Goal: Information Seeking & Learning: Understand process/instructions

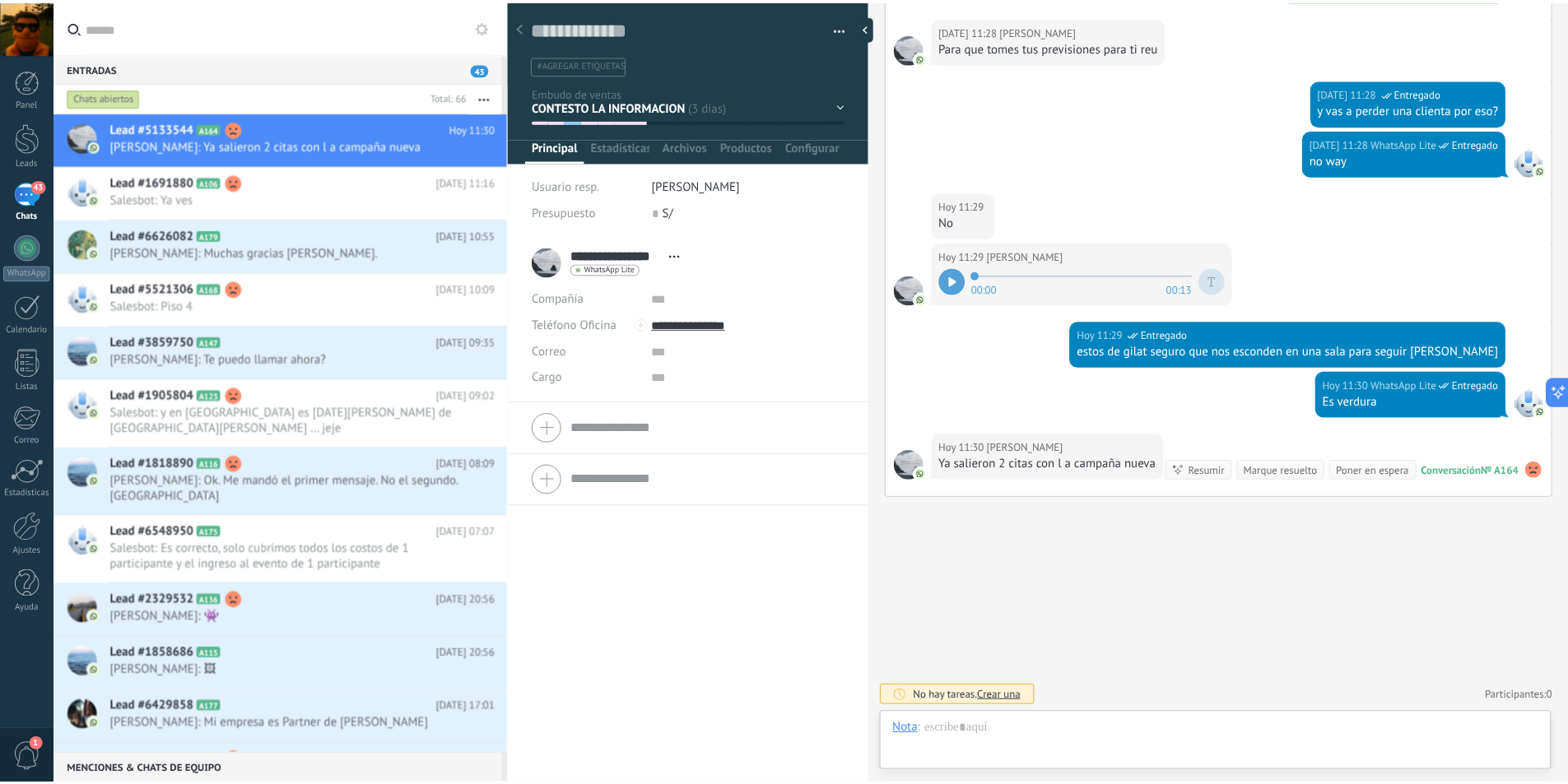
scroll to position [24, 0]
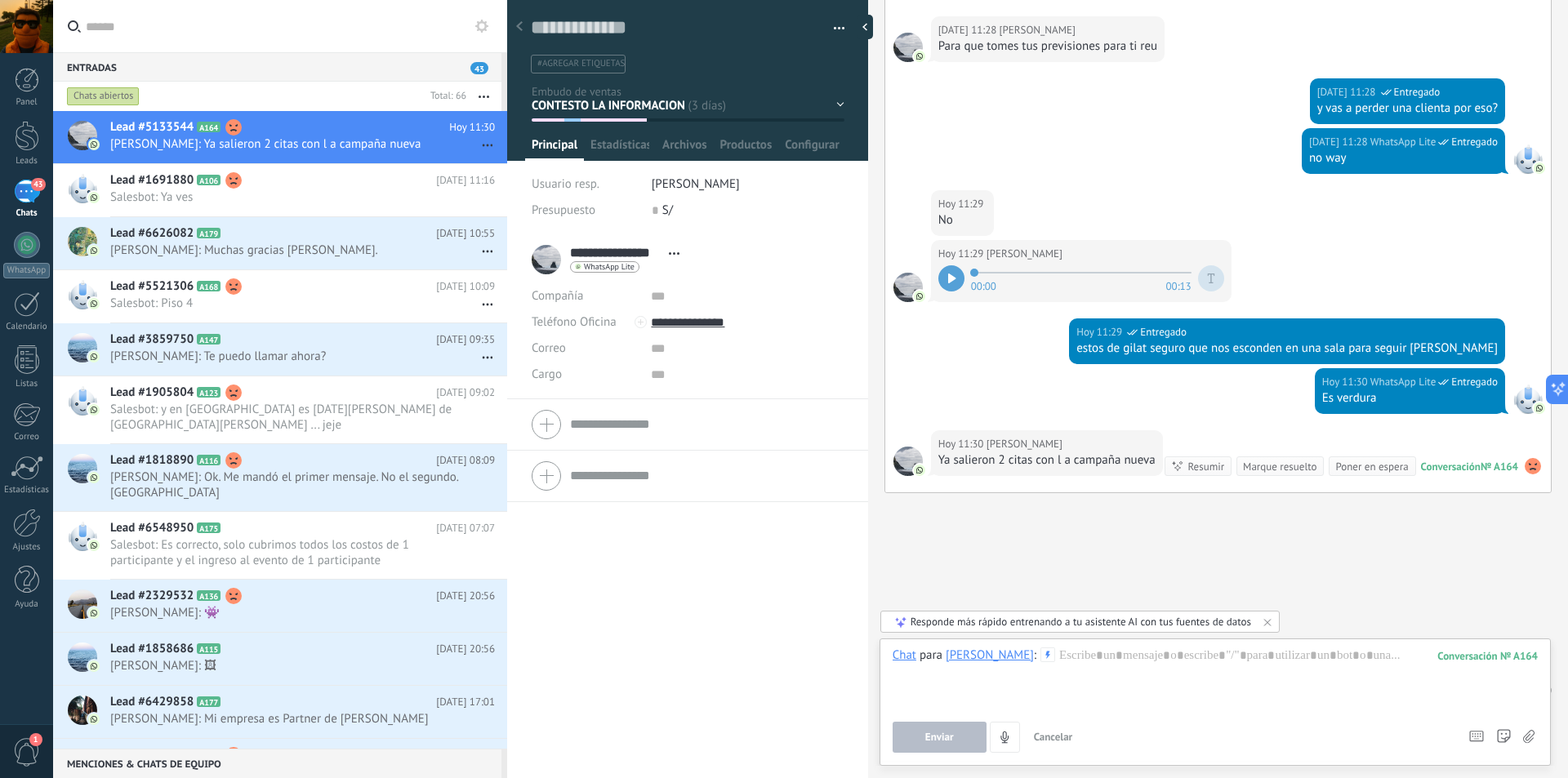
click at [36, 27] on div at bounding box center [26, 26] width 53 height 53
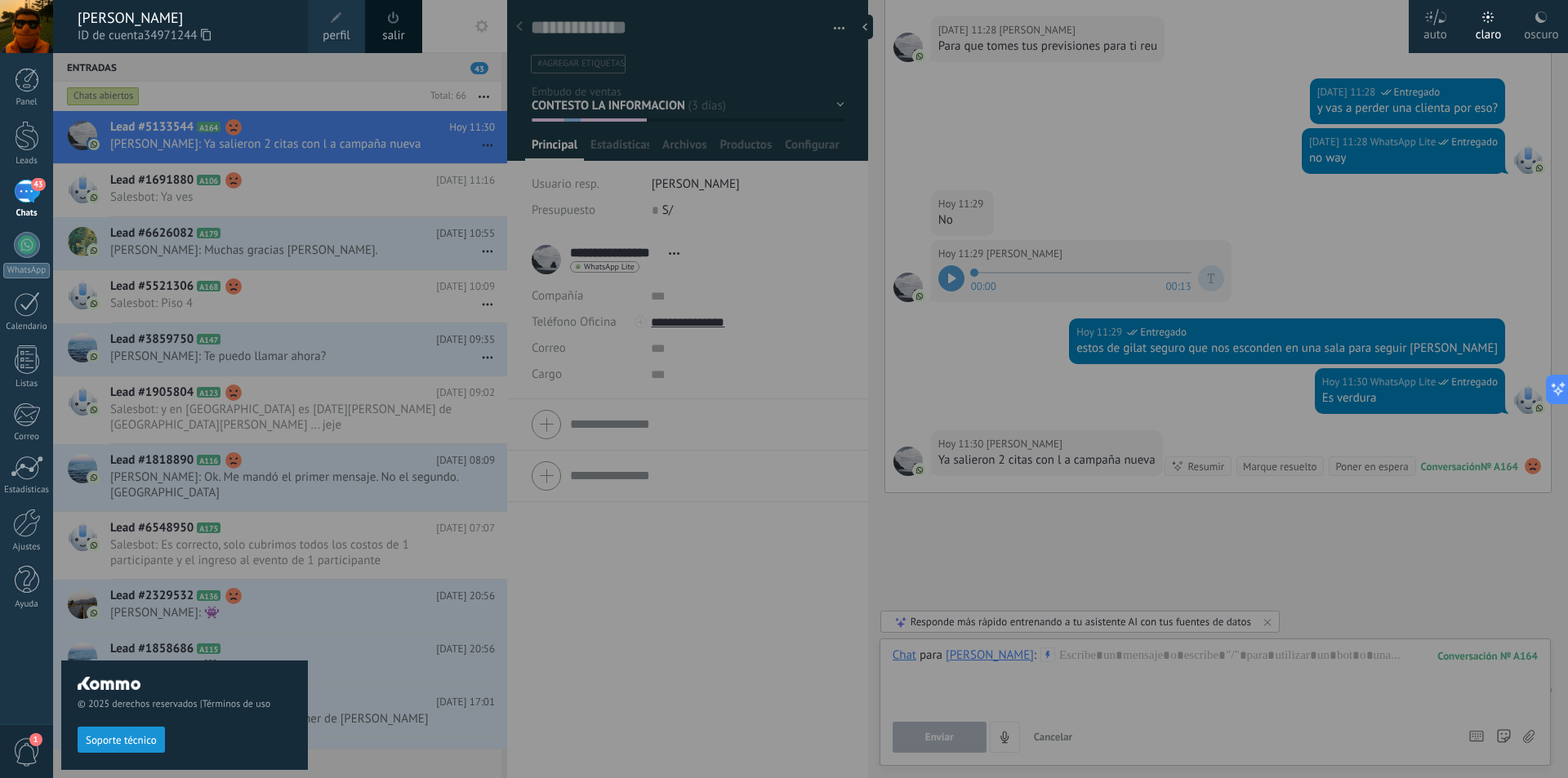
click at [133, 20] on div "[PERSON_NAME]" at bounding box center [185, 17] width 214 height 18
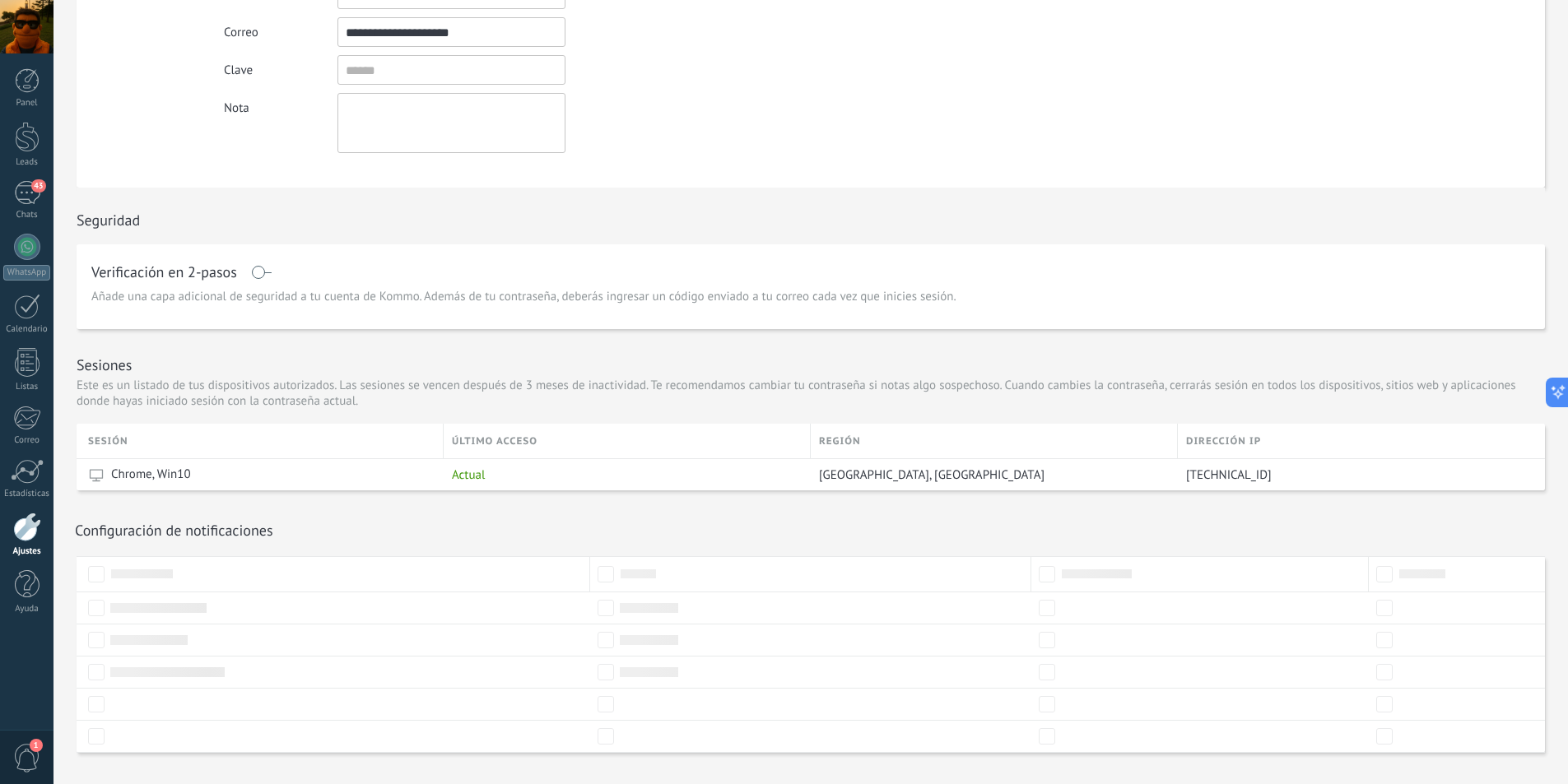
scroll to position [238, 0]
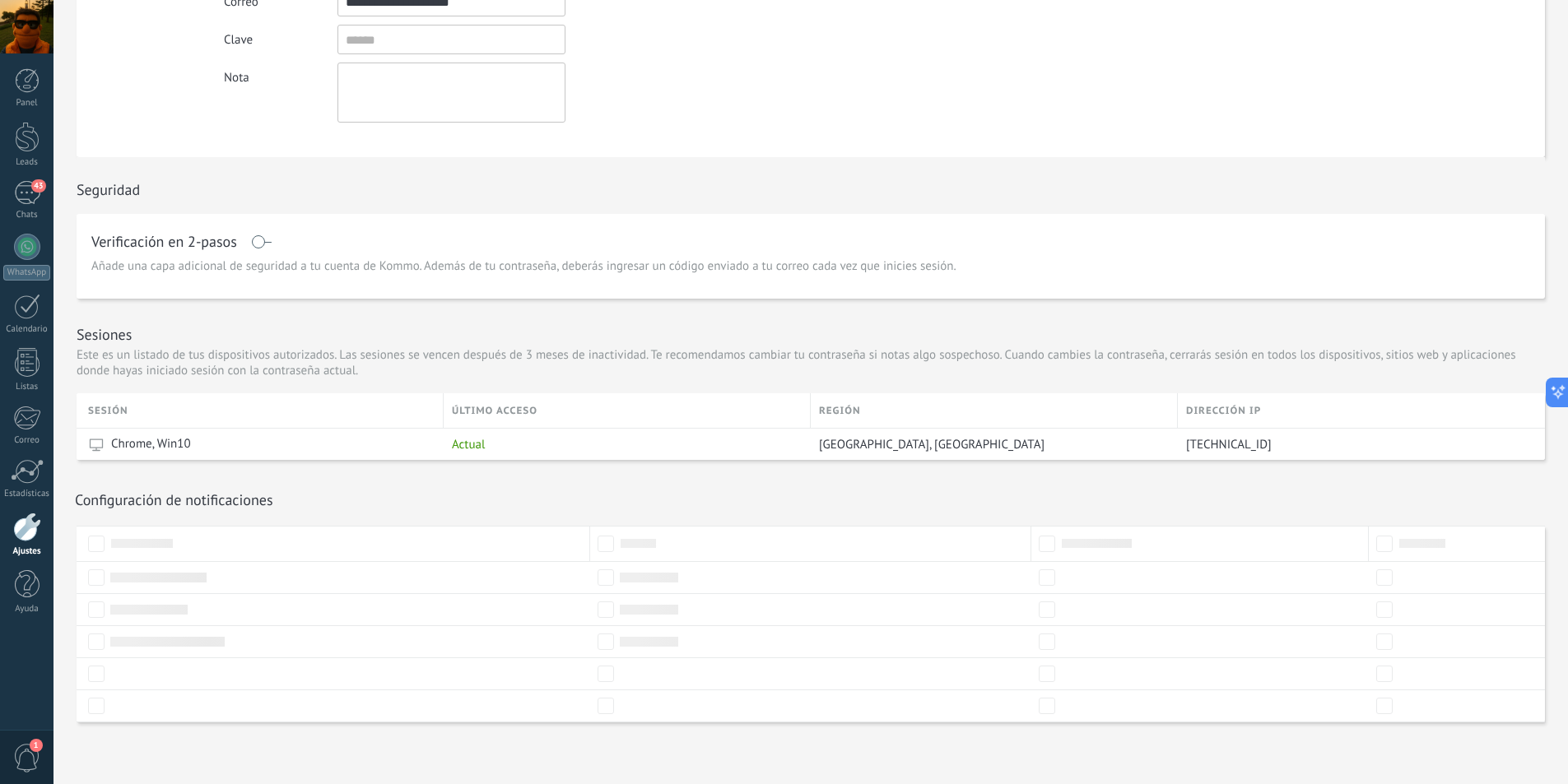
click at [22, 751] on span "1" at bounding box center [27, 758] width 28 height 29
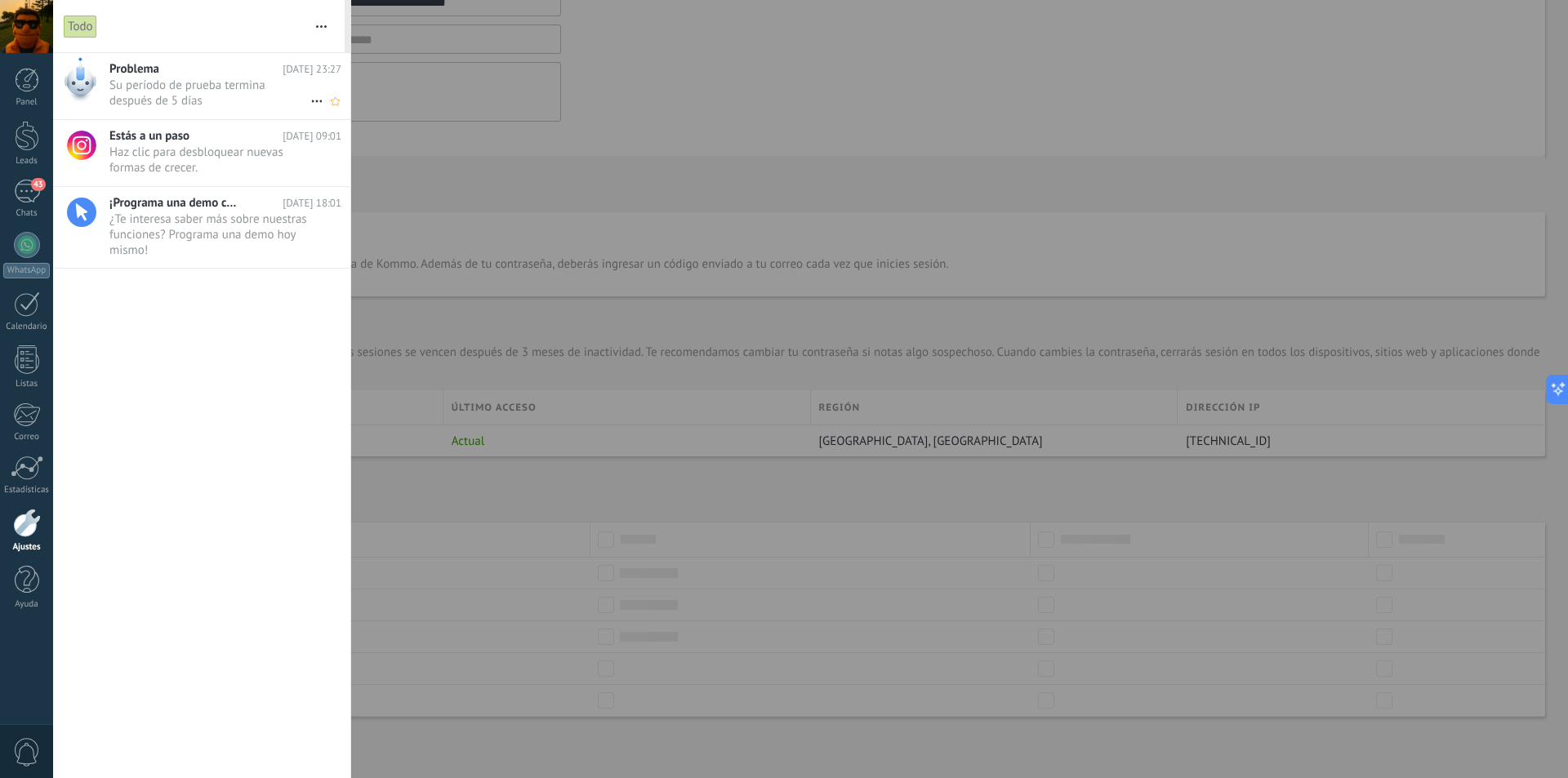
click at [165, 87] on span "Su período de prueba termina después de 5 días •••" at bounding box center [210, 94] width 201 height 31
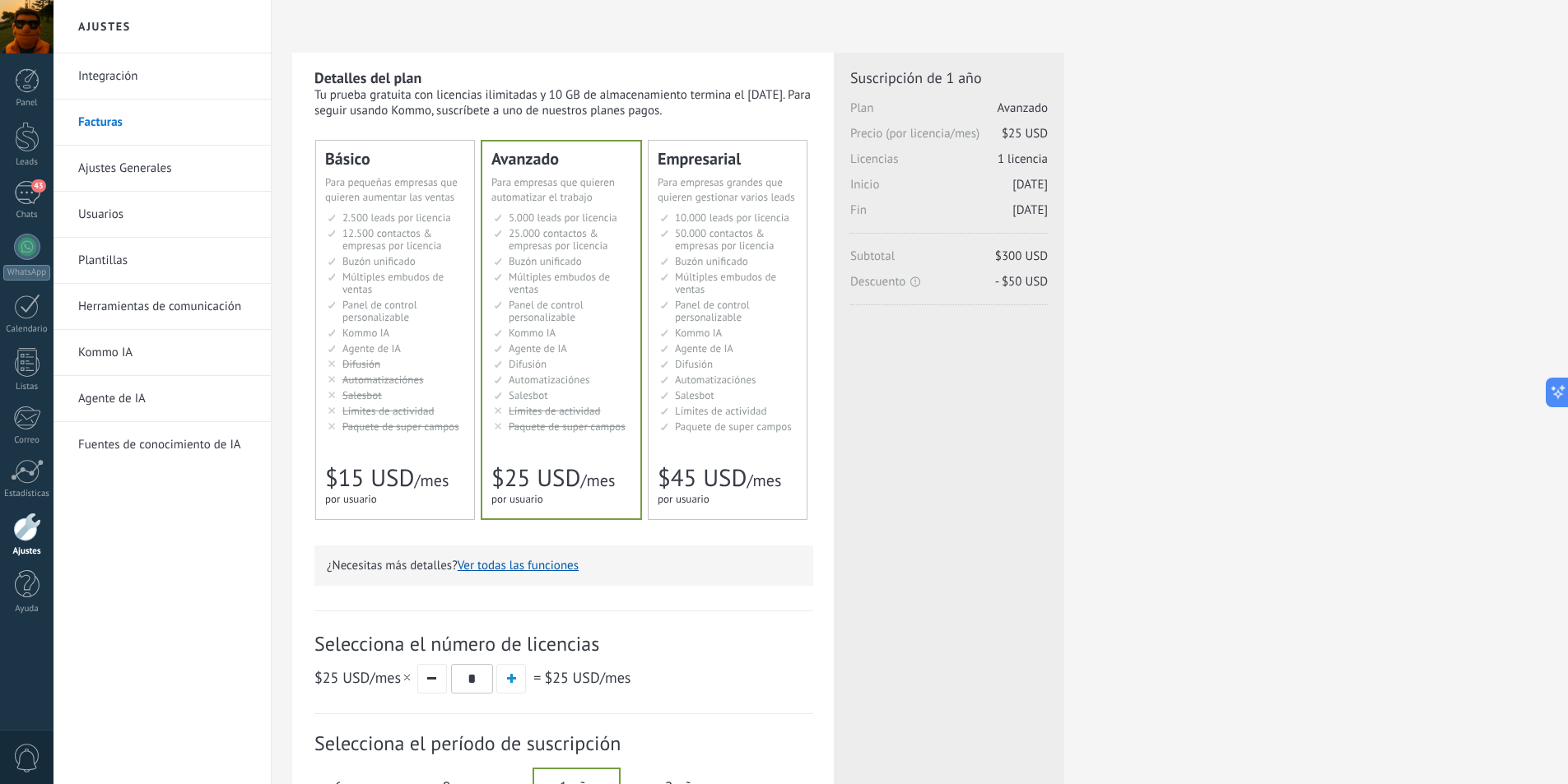
click at [535, 569] on button "Ver todas las funciones" at bounding box center [518, 566] width 121 height 16
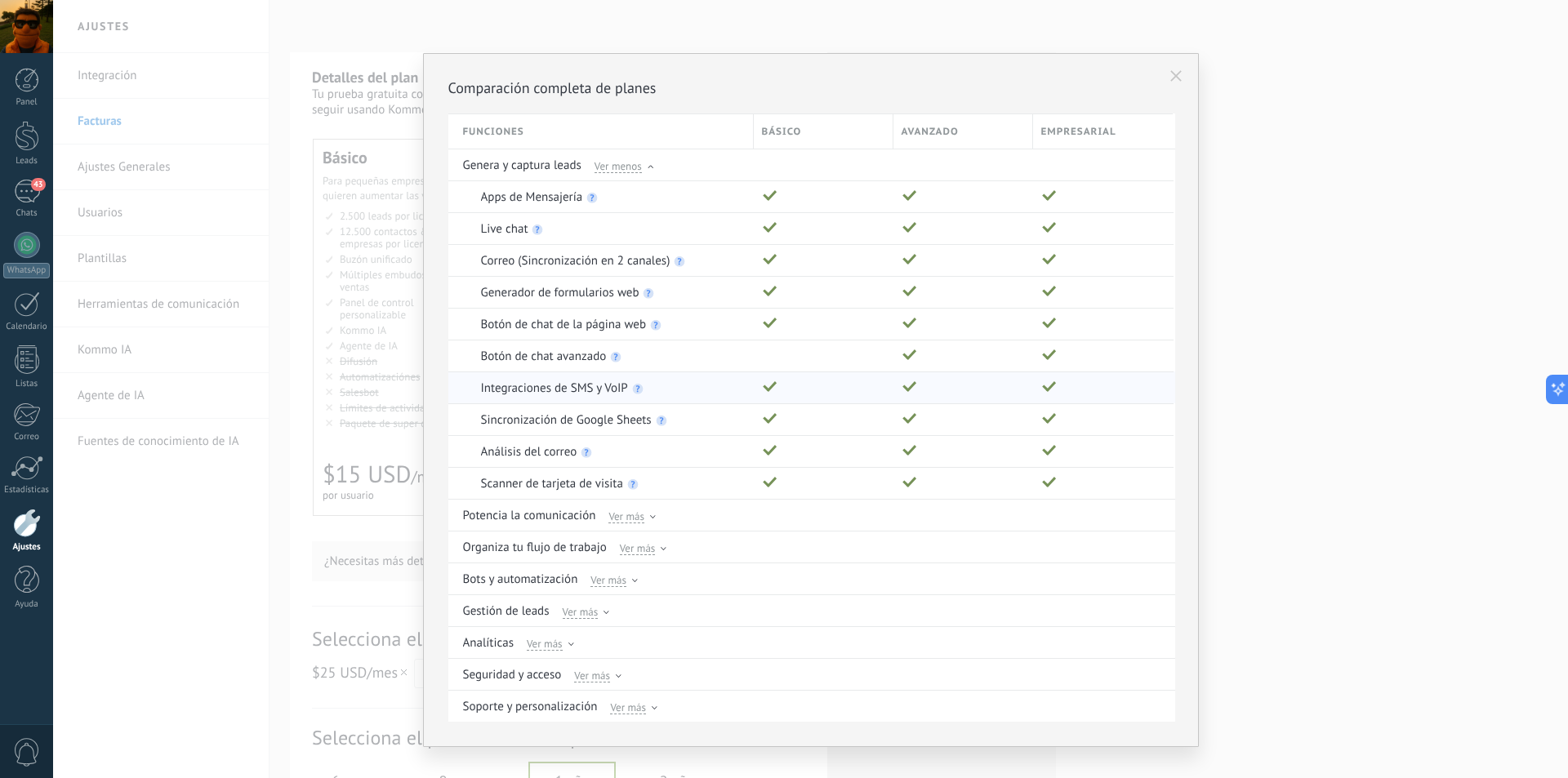
scroll to position [22, 0]
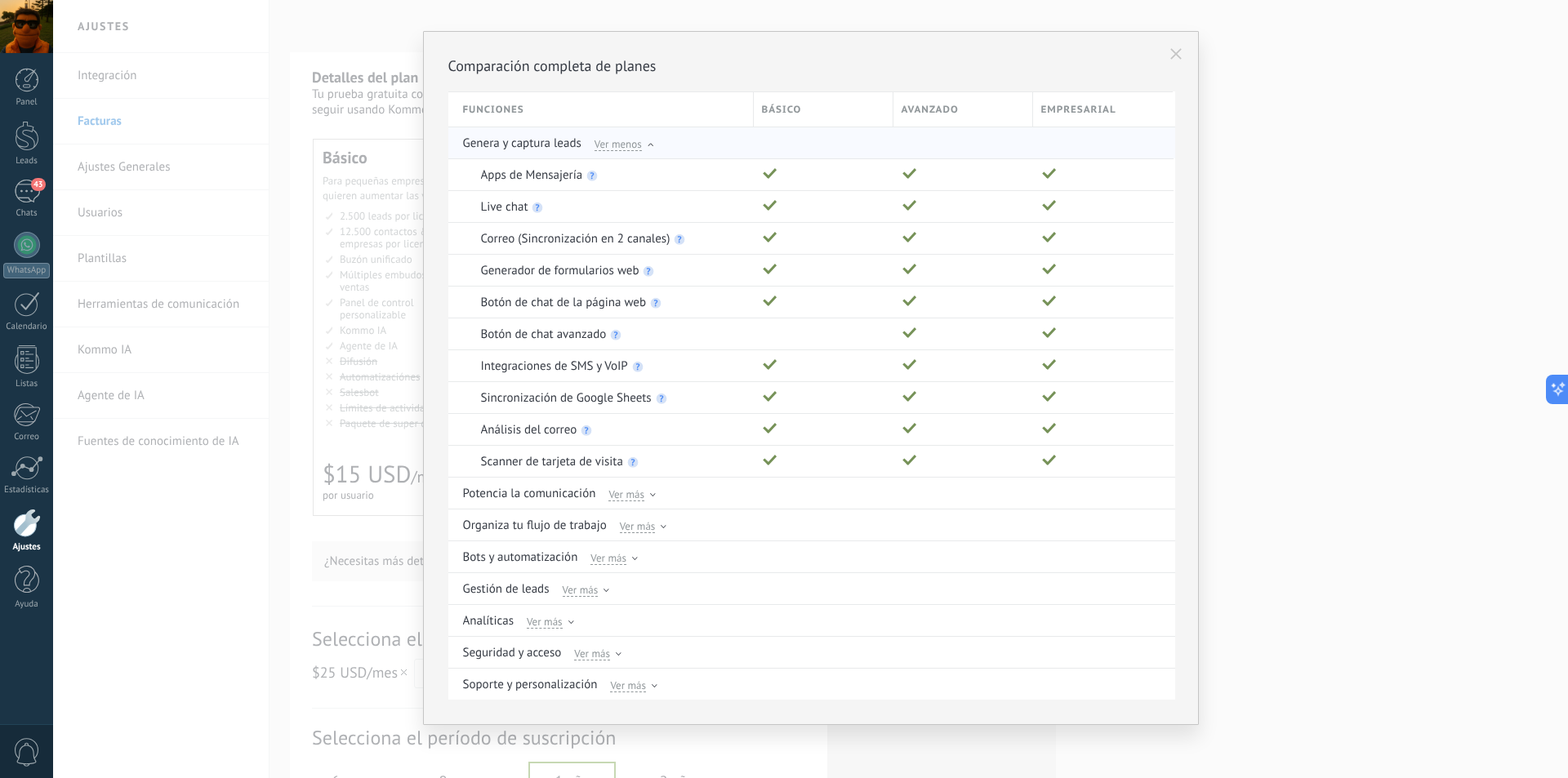
click at [647, 145] on icon at bounding box center [650, 145] width 6 height 3
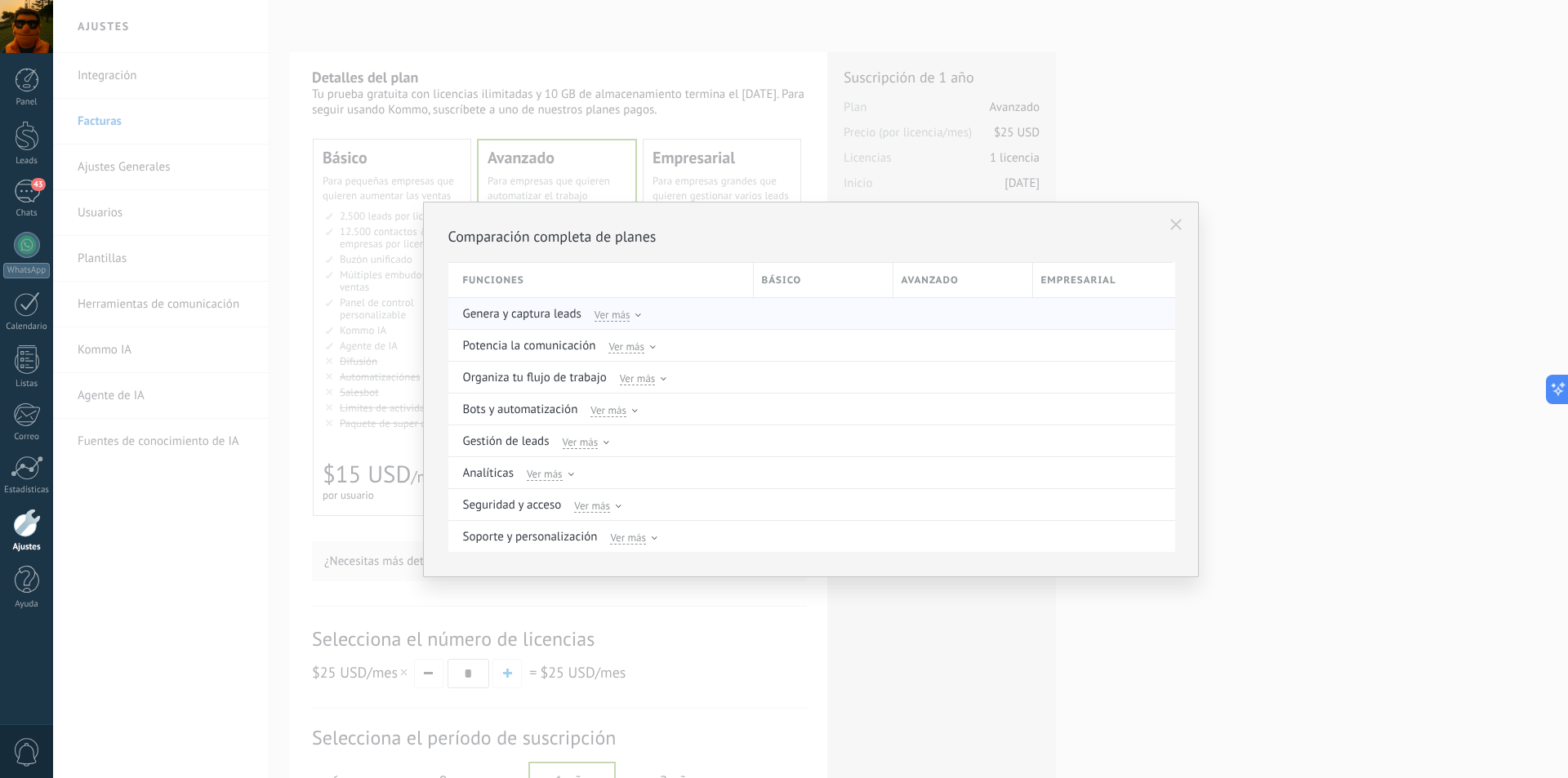
scroll to position [0, 0]
click at [651, 347] on use at bounding box center [652, 347] width 6 height 3
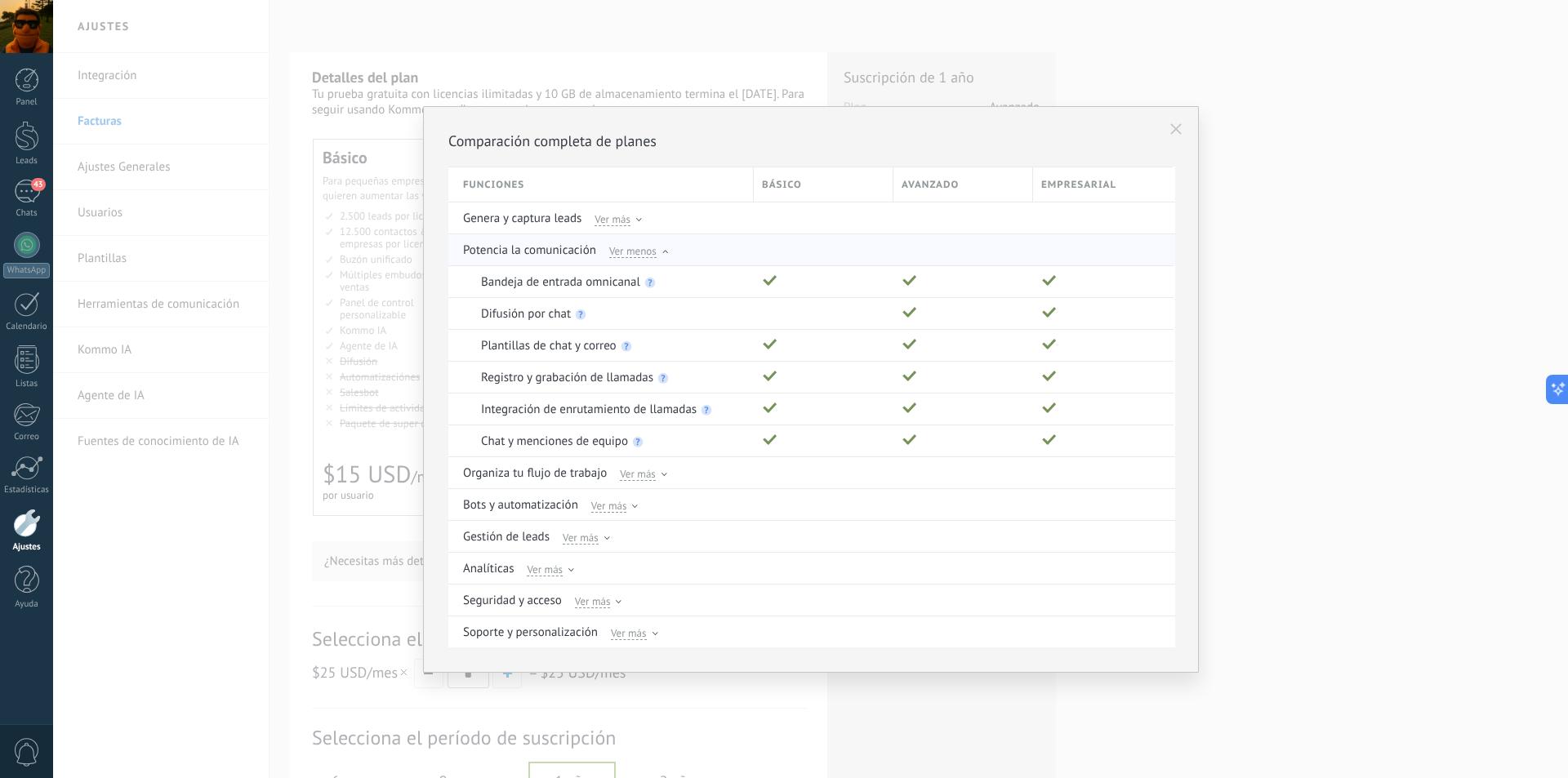
click at [666, 247] on div "Ver menos" at bounding box center [638, 250] width 59 height 15
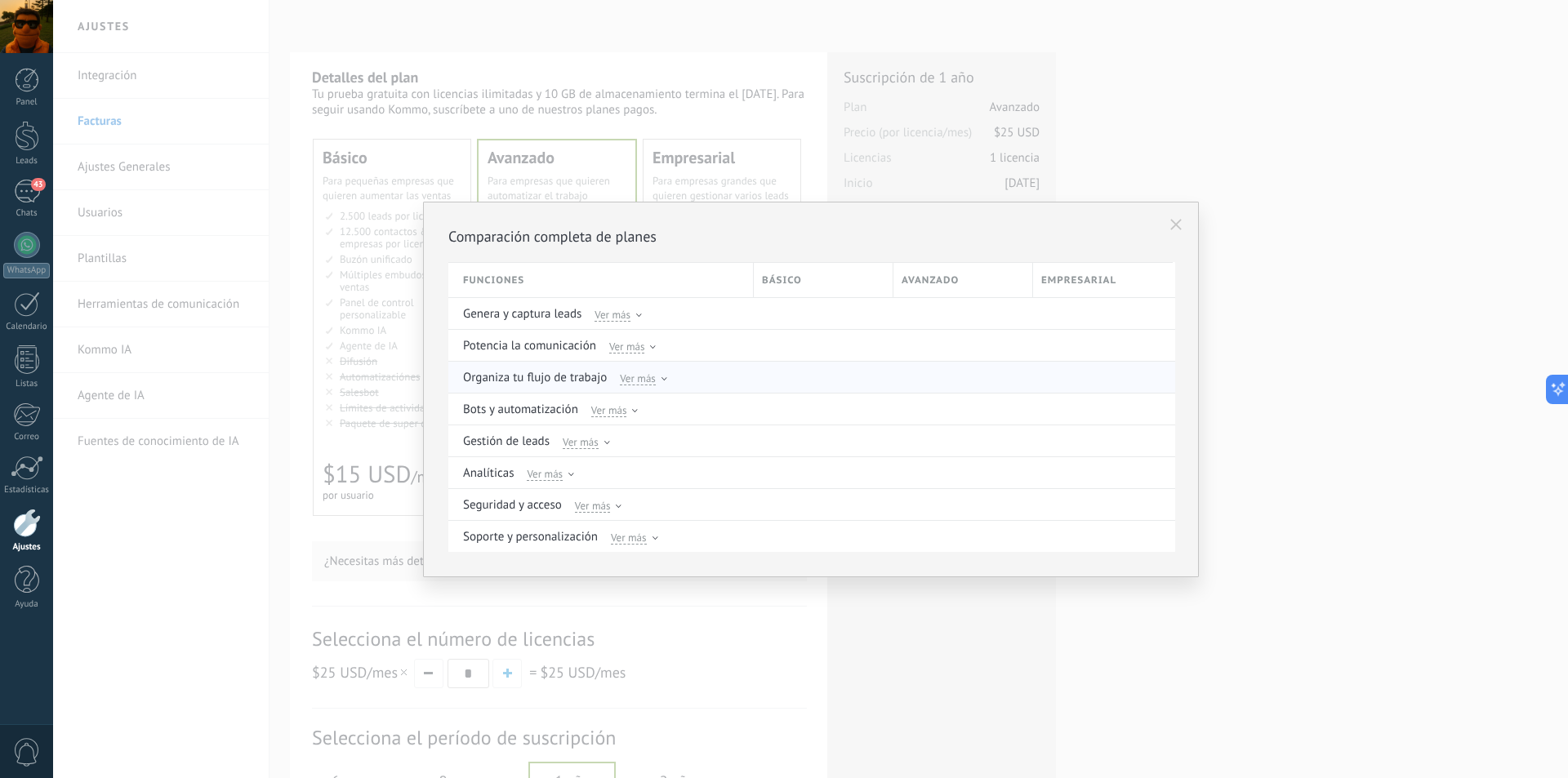
click at [661, 379] on icon at bounding box center [664, 379] width 6 height 3
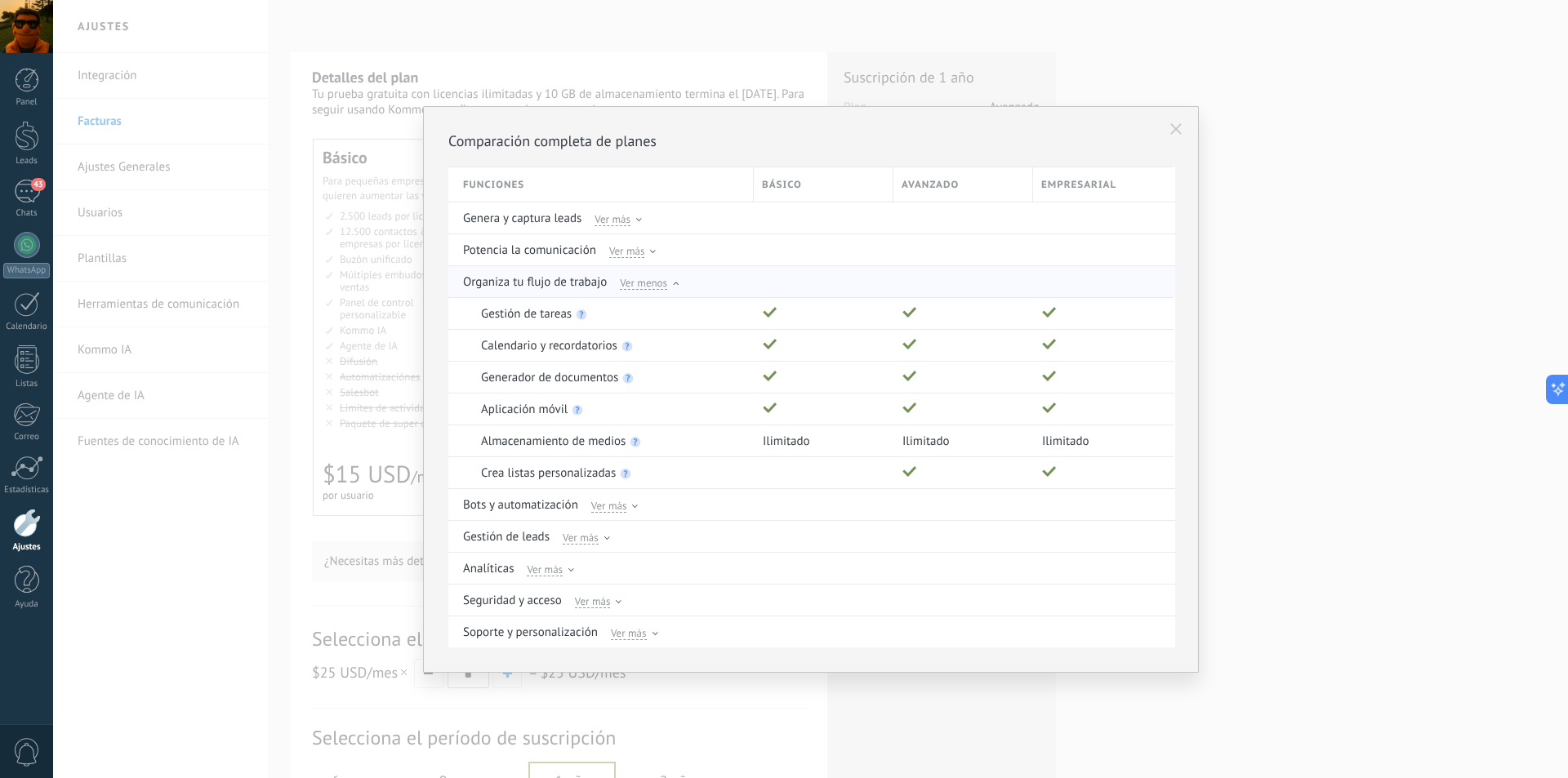
click at [675, 281] on div "Ver menos" at bounding box center [649, 282] width 59 height 15
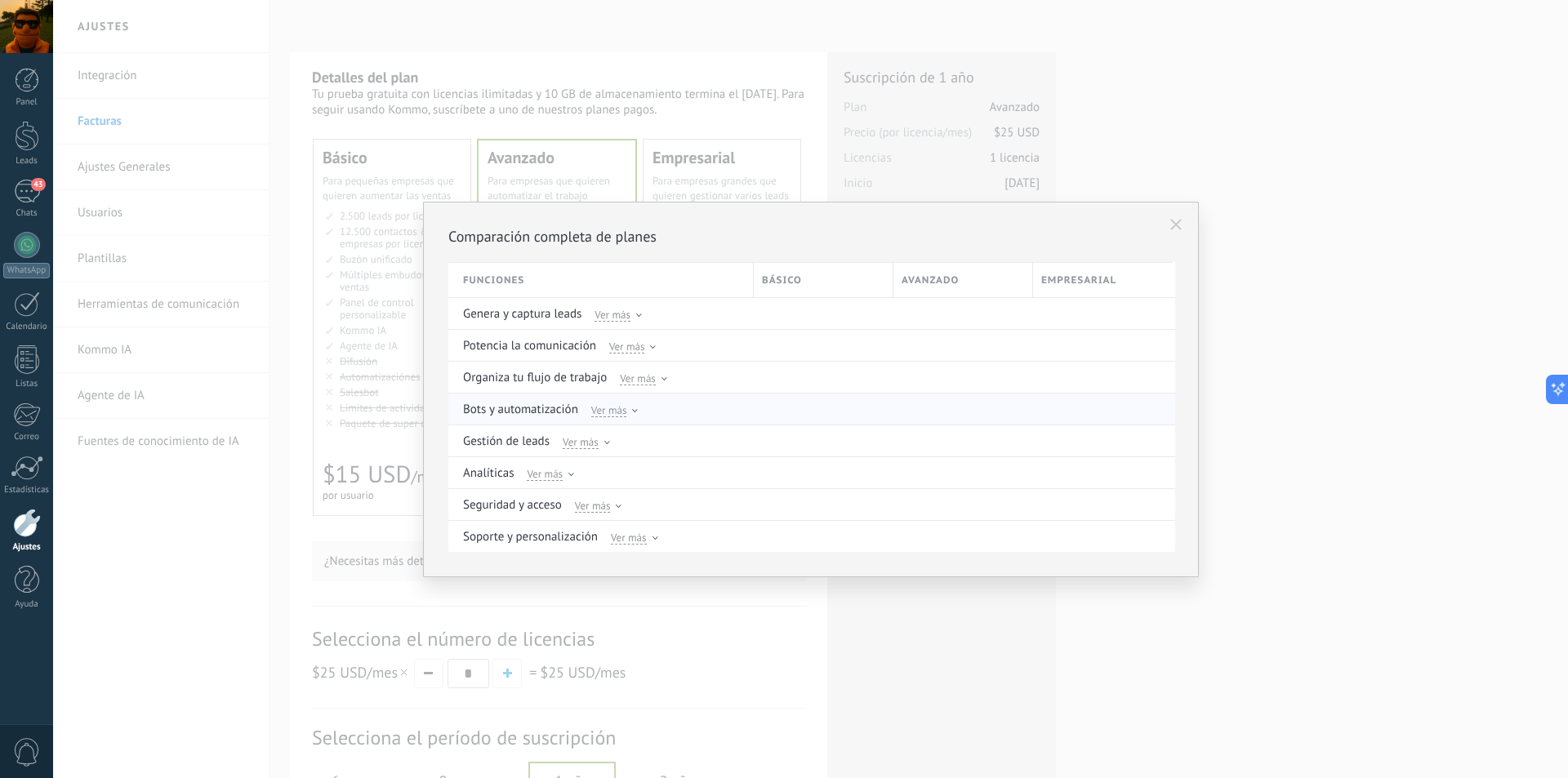
click at [632, 411] on icon at bounding box center [634, 411] width 6 height 3
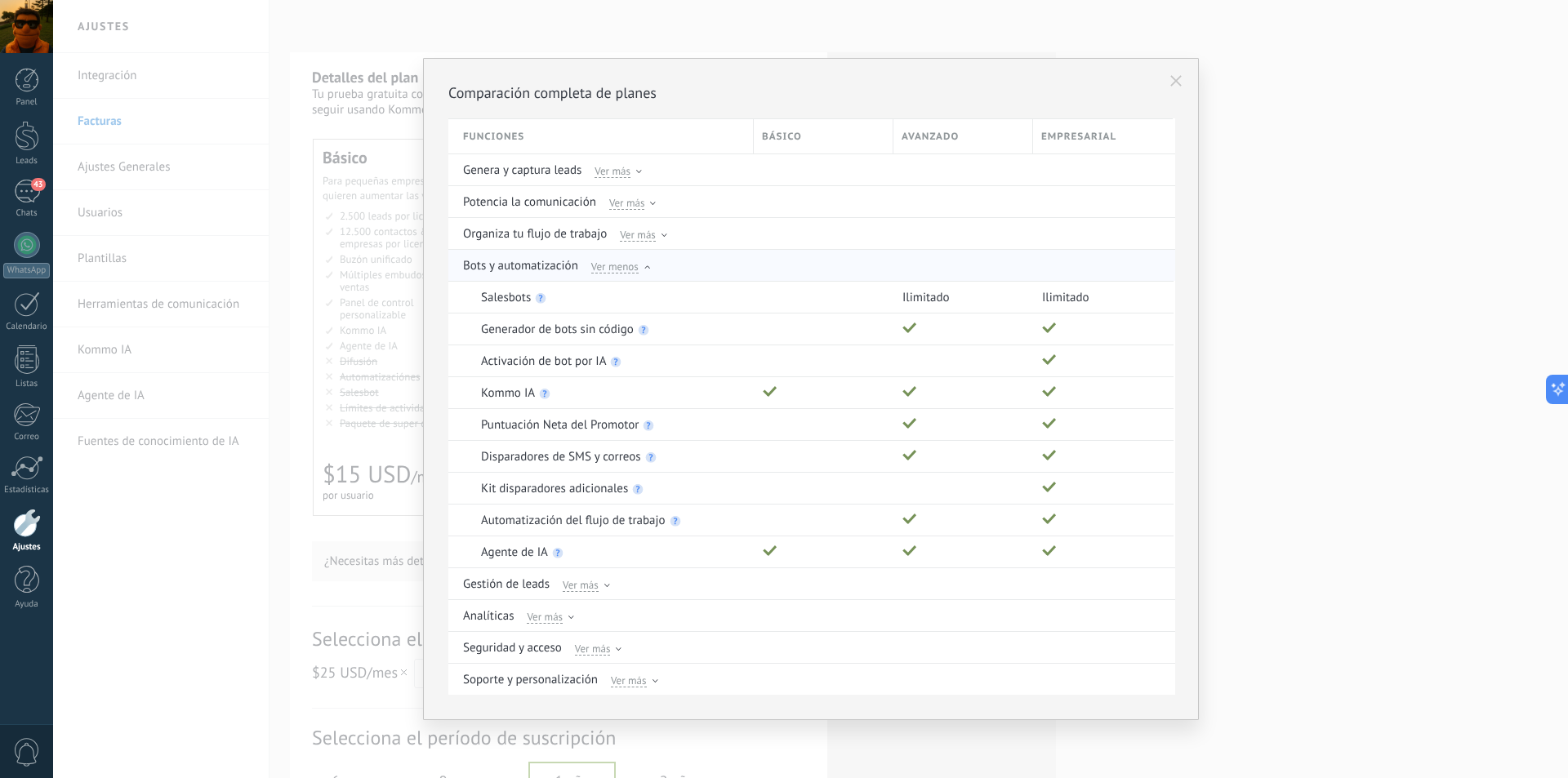
click at [645, 268] on icon at bounding box center [647, 267] width 6 height 3
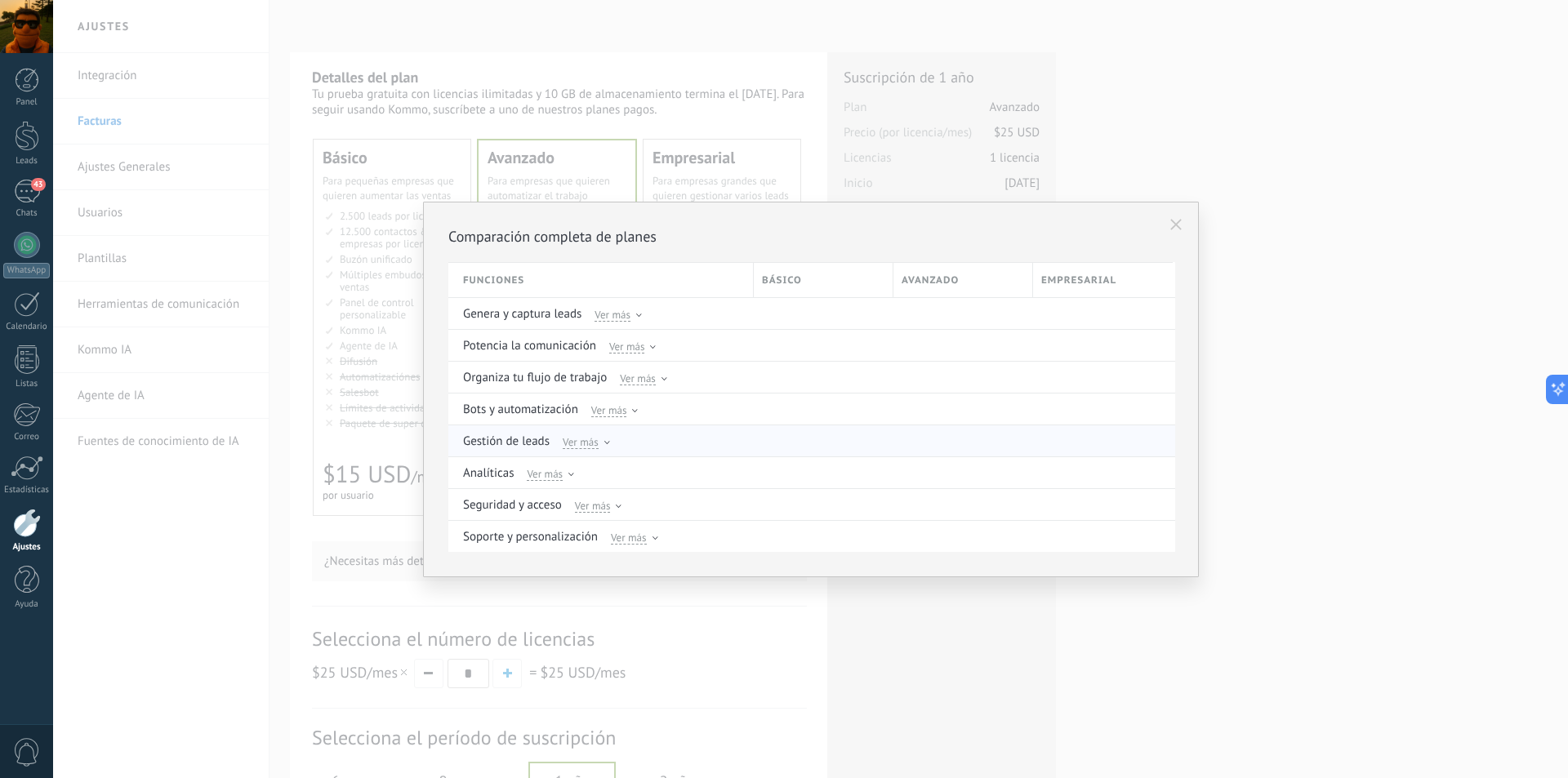
click at [606, 439] on div "Ver más" at bounding box center [586, 440] width 48 height 15
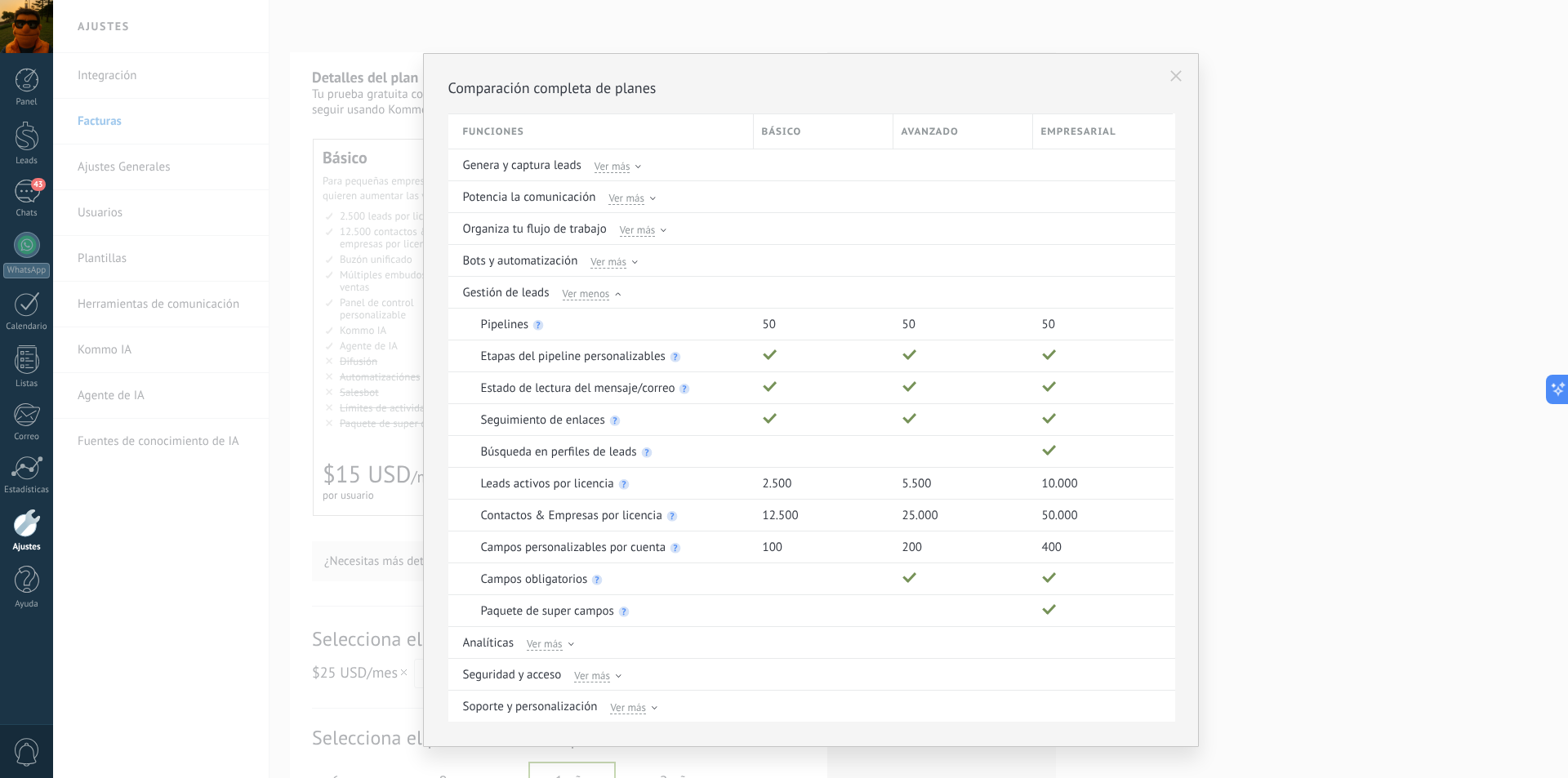
click at [612, 291] on div "Ver menos" at bounding box center [592, 292] width 59 height 15
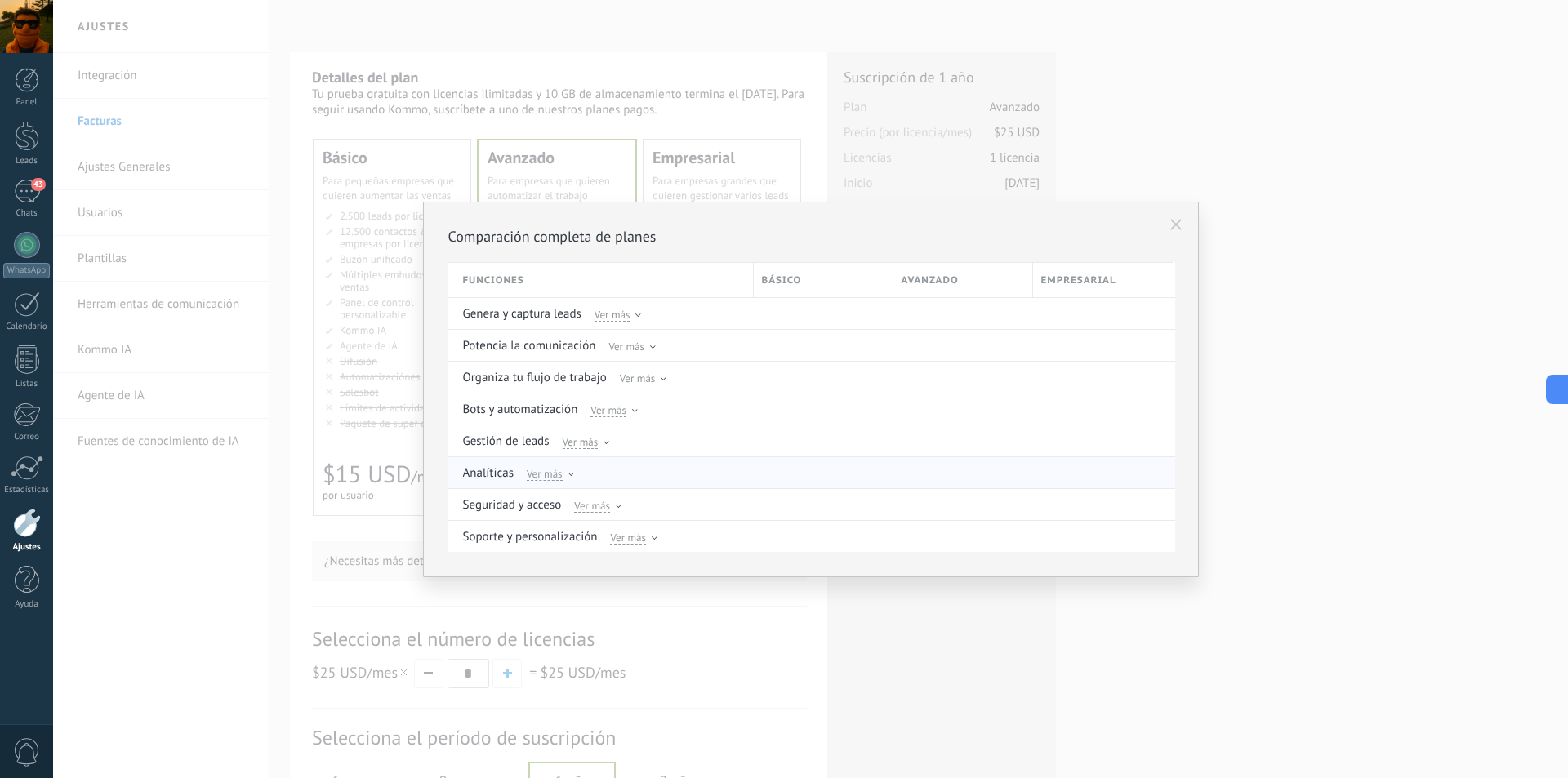
click at [572, 473] on icon at bounding box center [571, 475] width 6 height 3
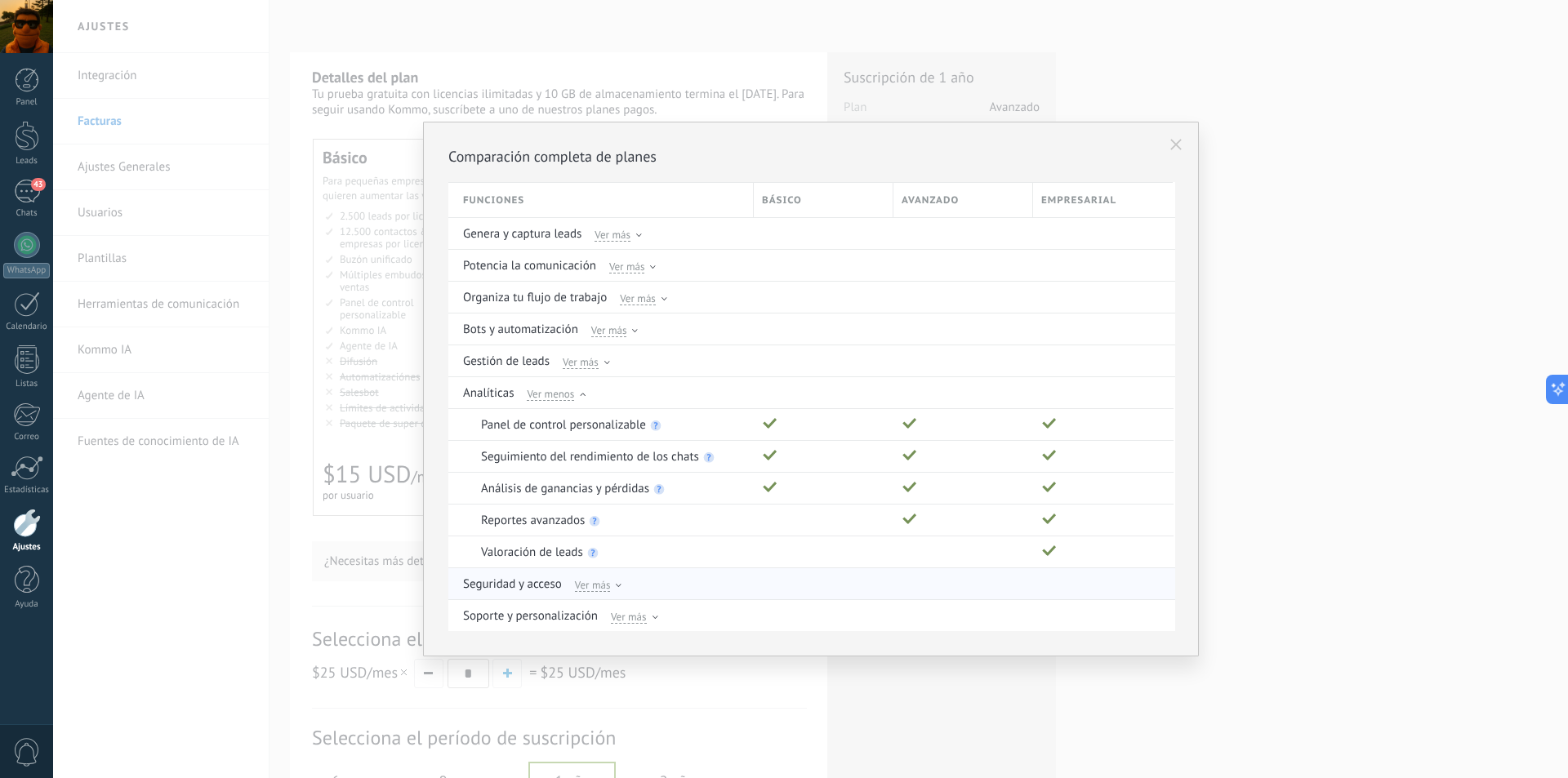
click at [617, 587] on icon at bounding box center [619, 586] width 6 height 3
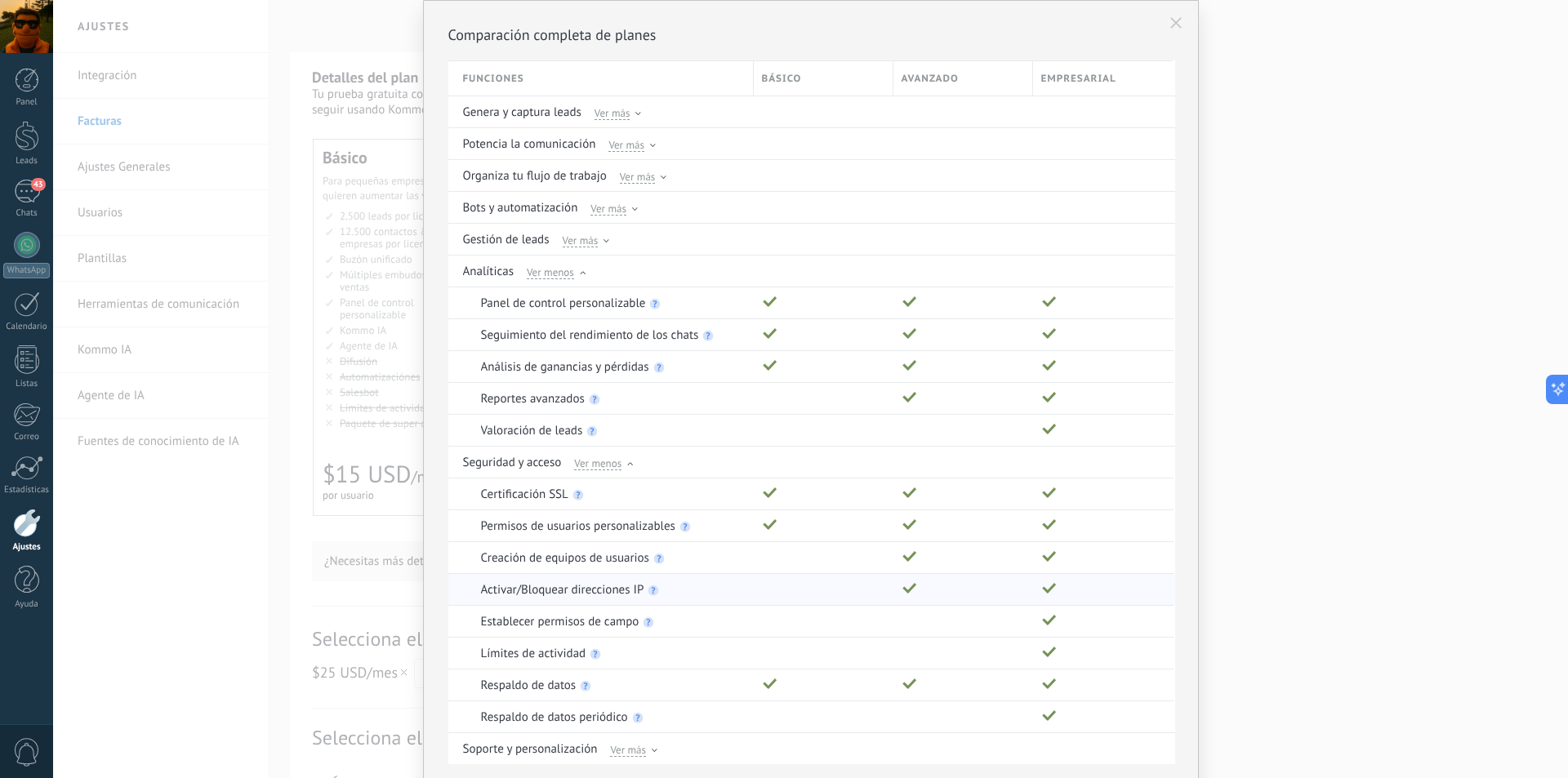
scroll to position [118, 0]
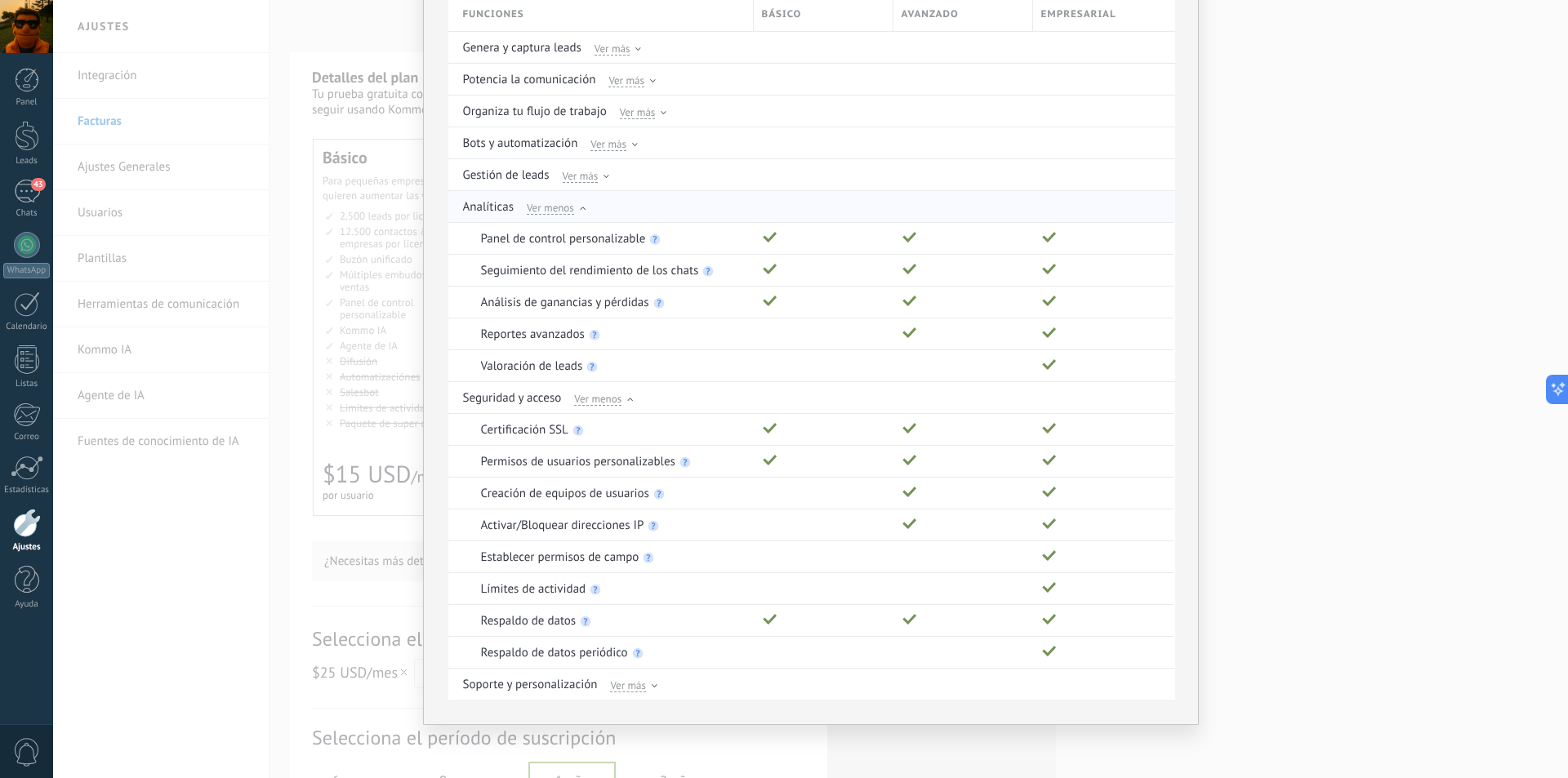
click at [580, 210] on icon at bounding box center [582, 208] width 6 height 3
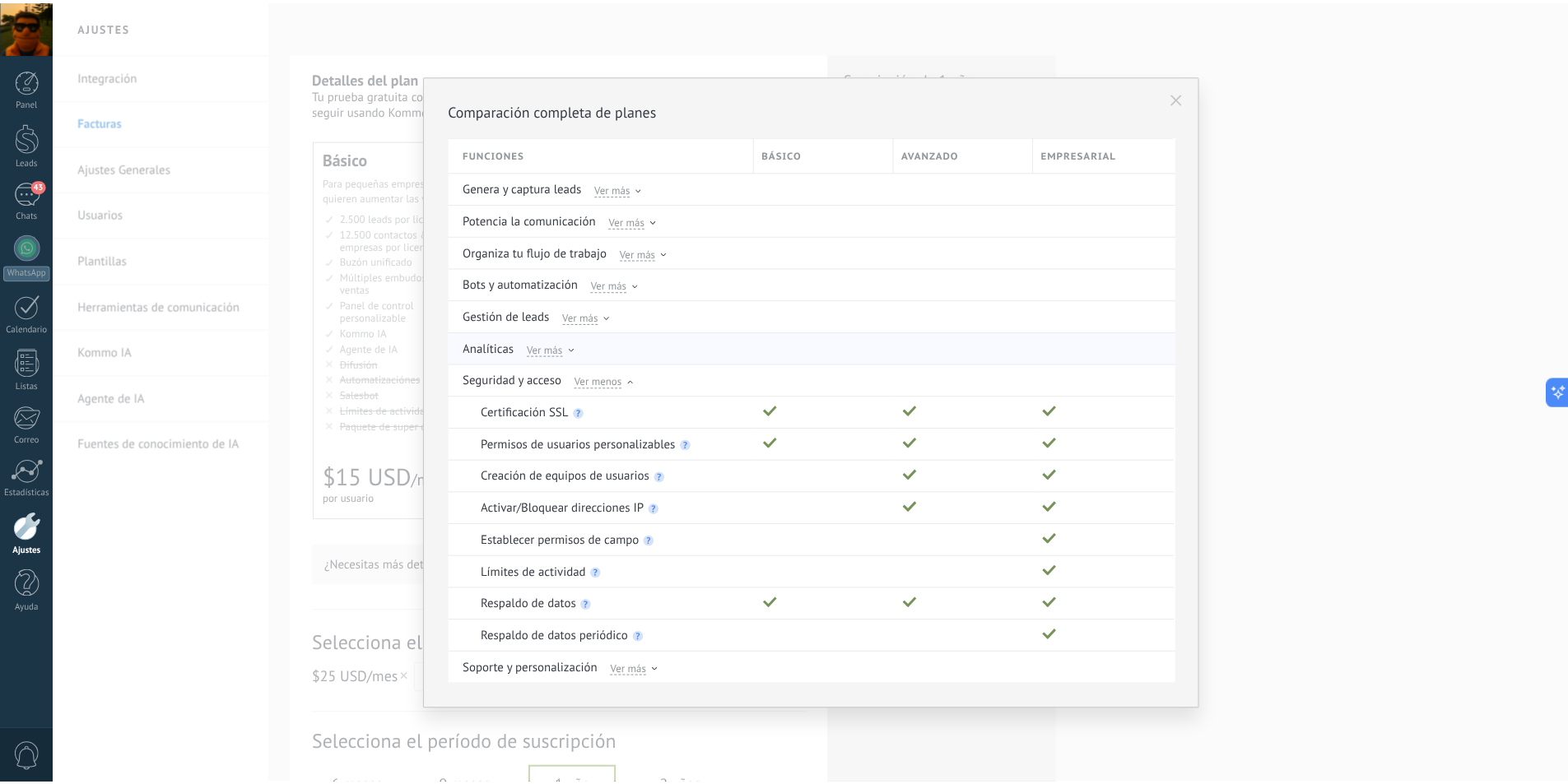
scroll to position [0, 0]
click at [633, 380] on icon at bounding box center [635, 382] width 6 height 3
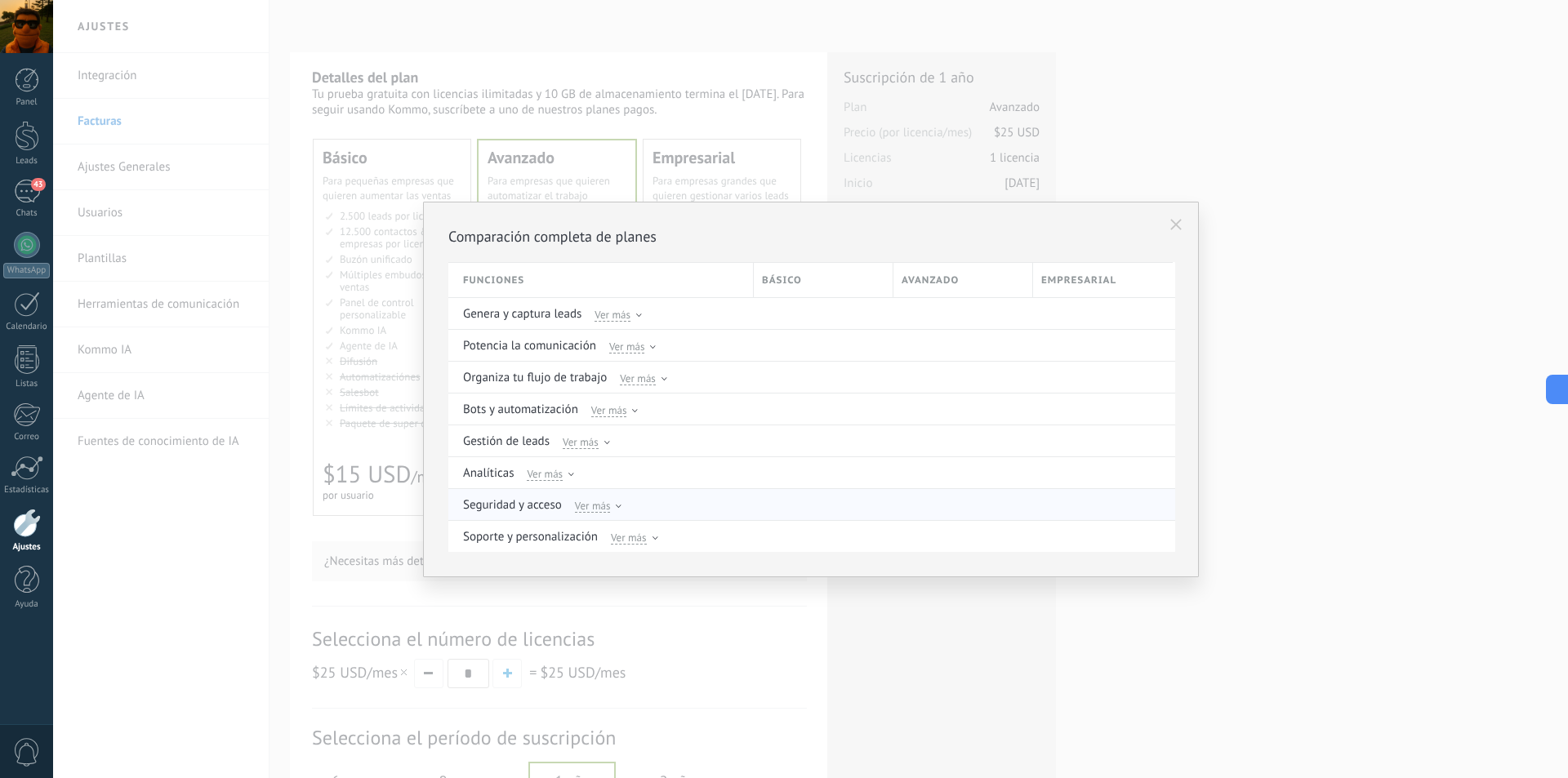
click at [616, 504] on icon at bounding box center [619, 506] width 6 height 3
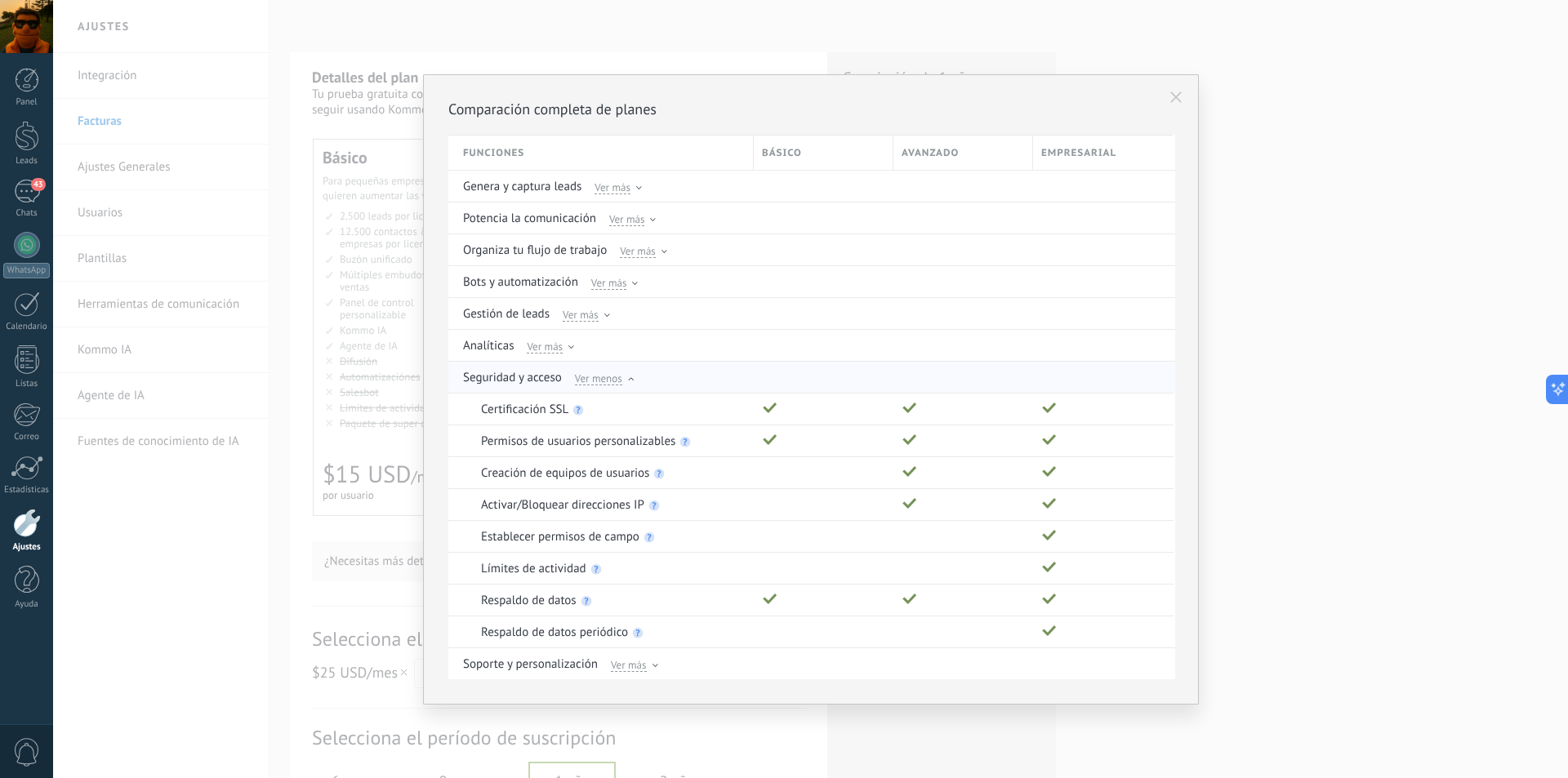
click at [629, 378] on icon at bounding box center [631, 379] width 6 height 3
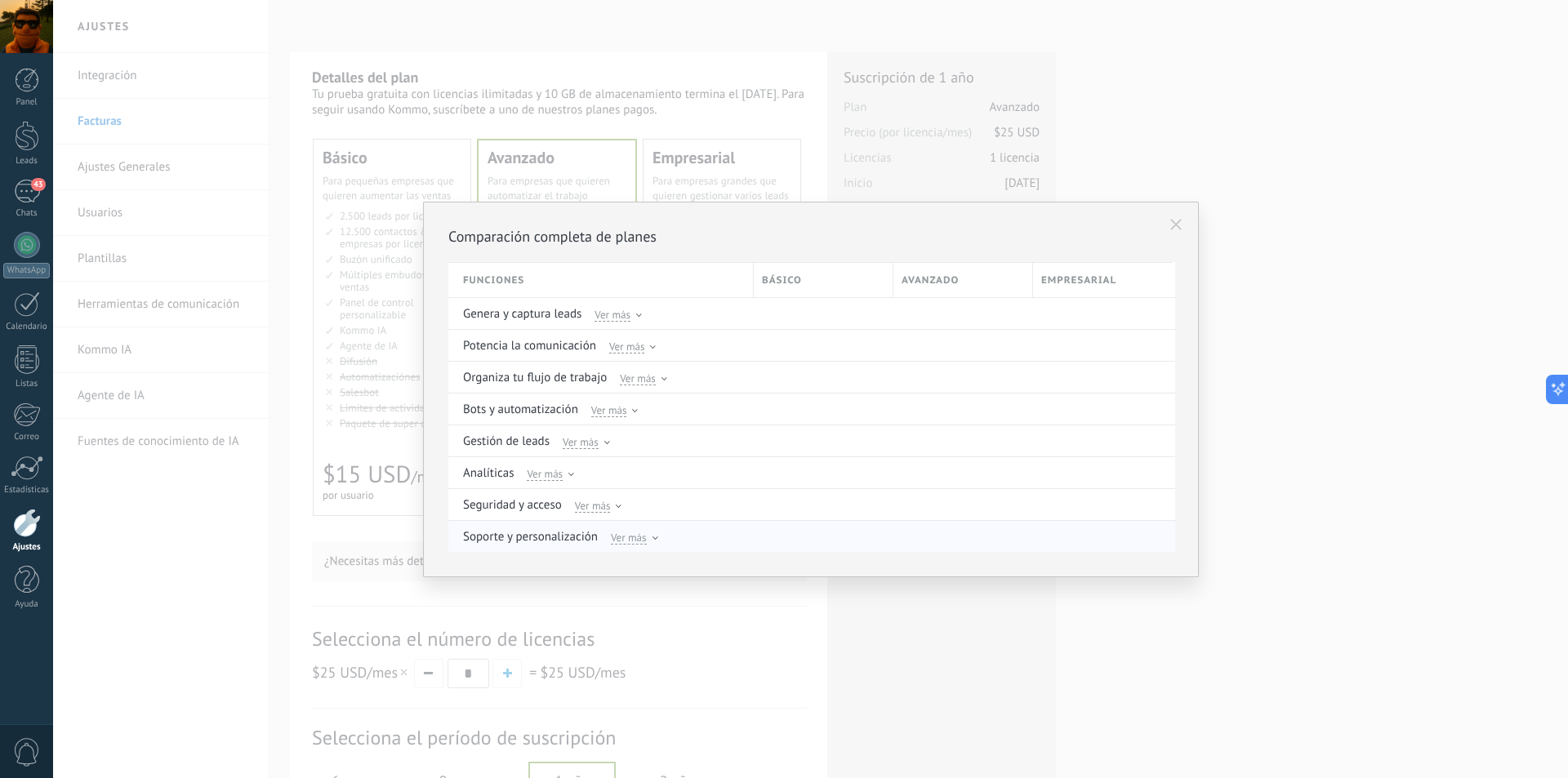
click at [652, 537] on icon at bounding box center [655, 538] width 6 height 3
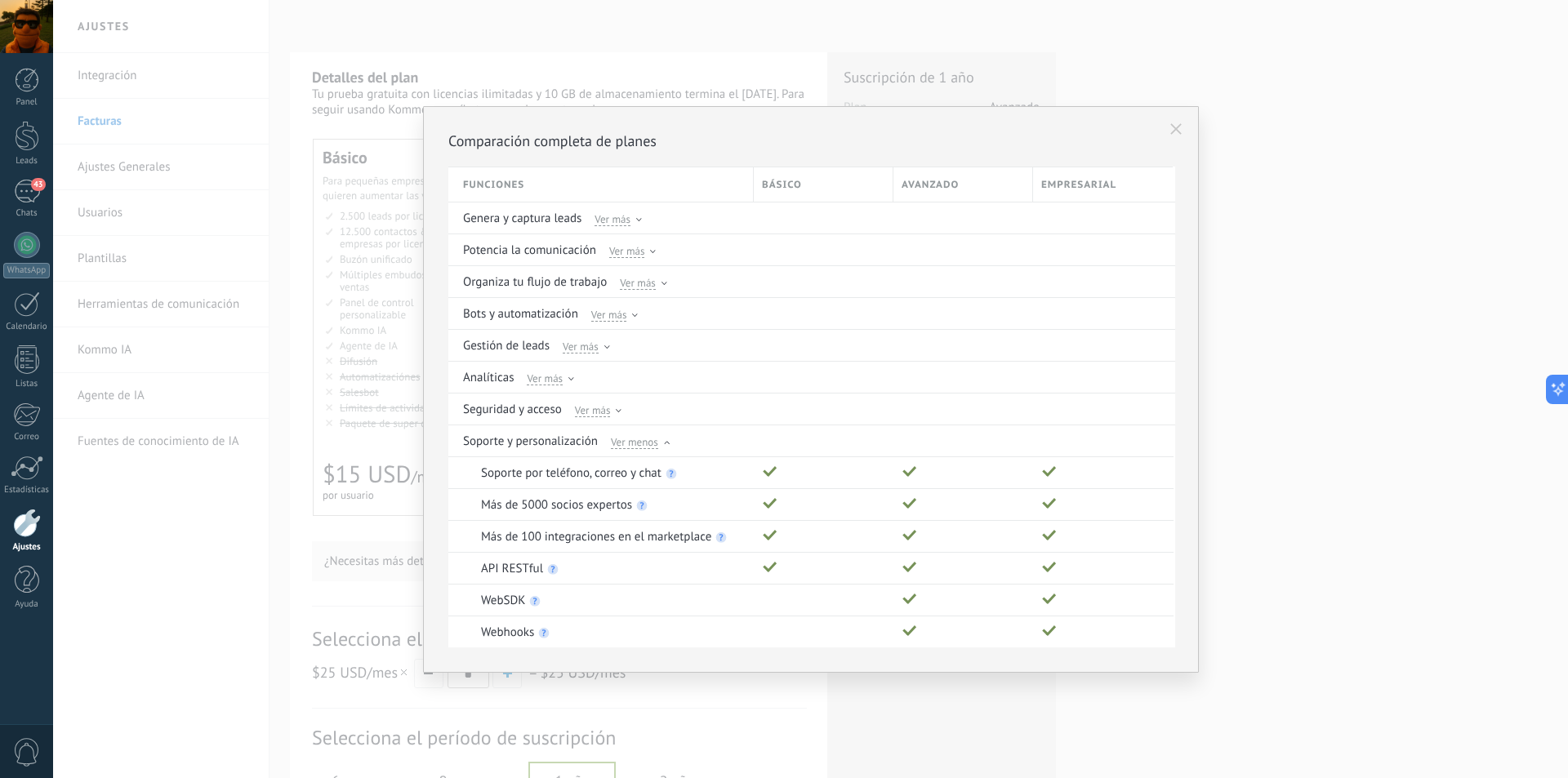
click at [1171, 128] on icon at bounding box center [1176, 128] width 11 height 11
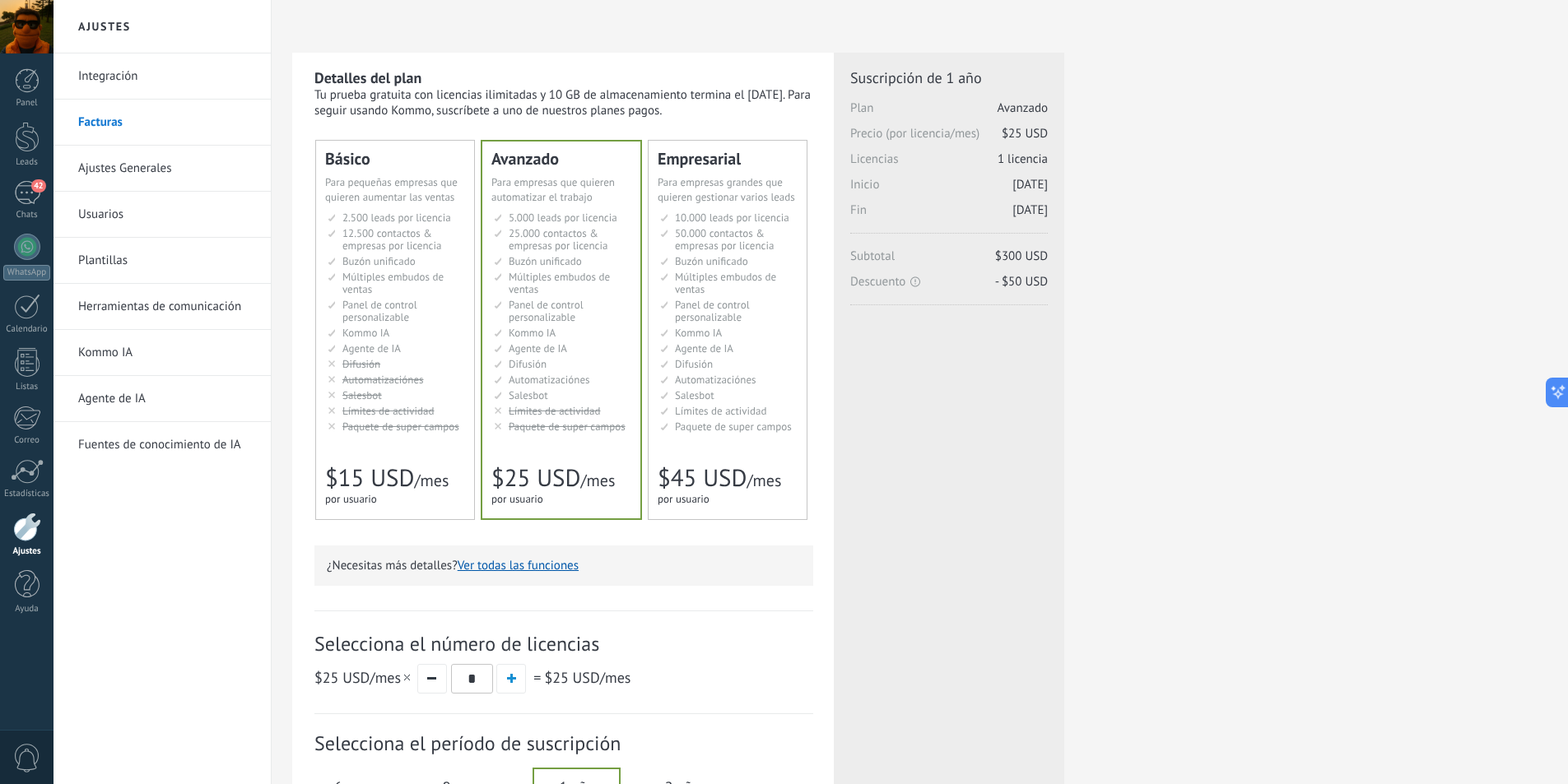
click at [146, 444] on link "Fuentes de conocimiento de IA" at bounding box center [167, 445] width 176 height 46
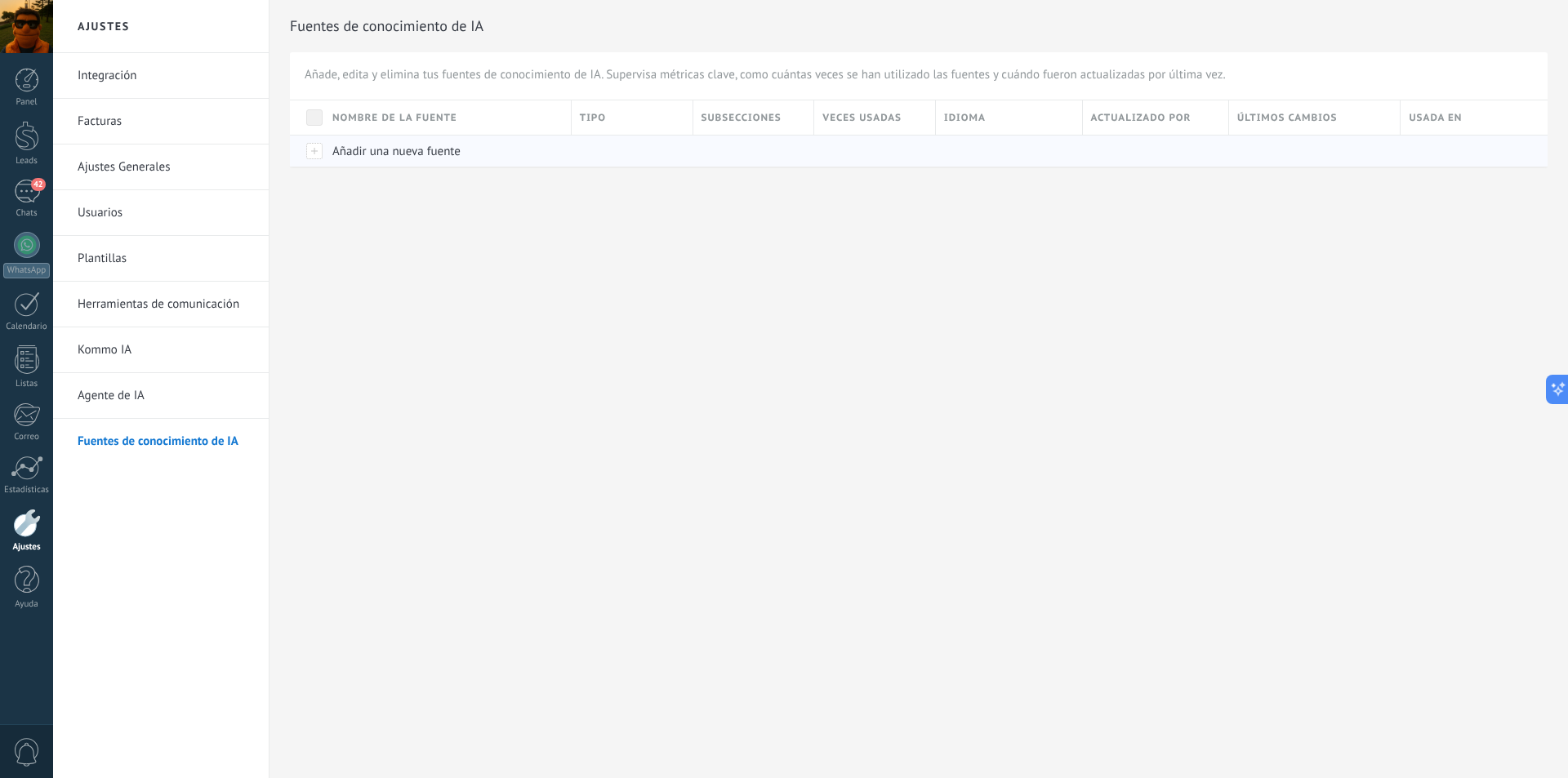
click at [359, 153] on span "Añadir una nueva fuente" at bounding box center [397, 152] width 128 height 16
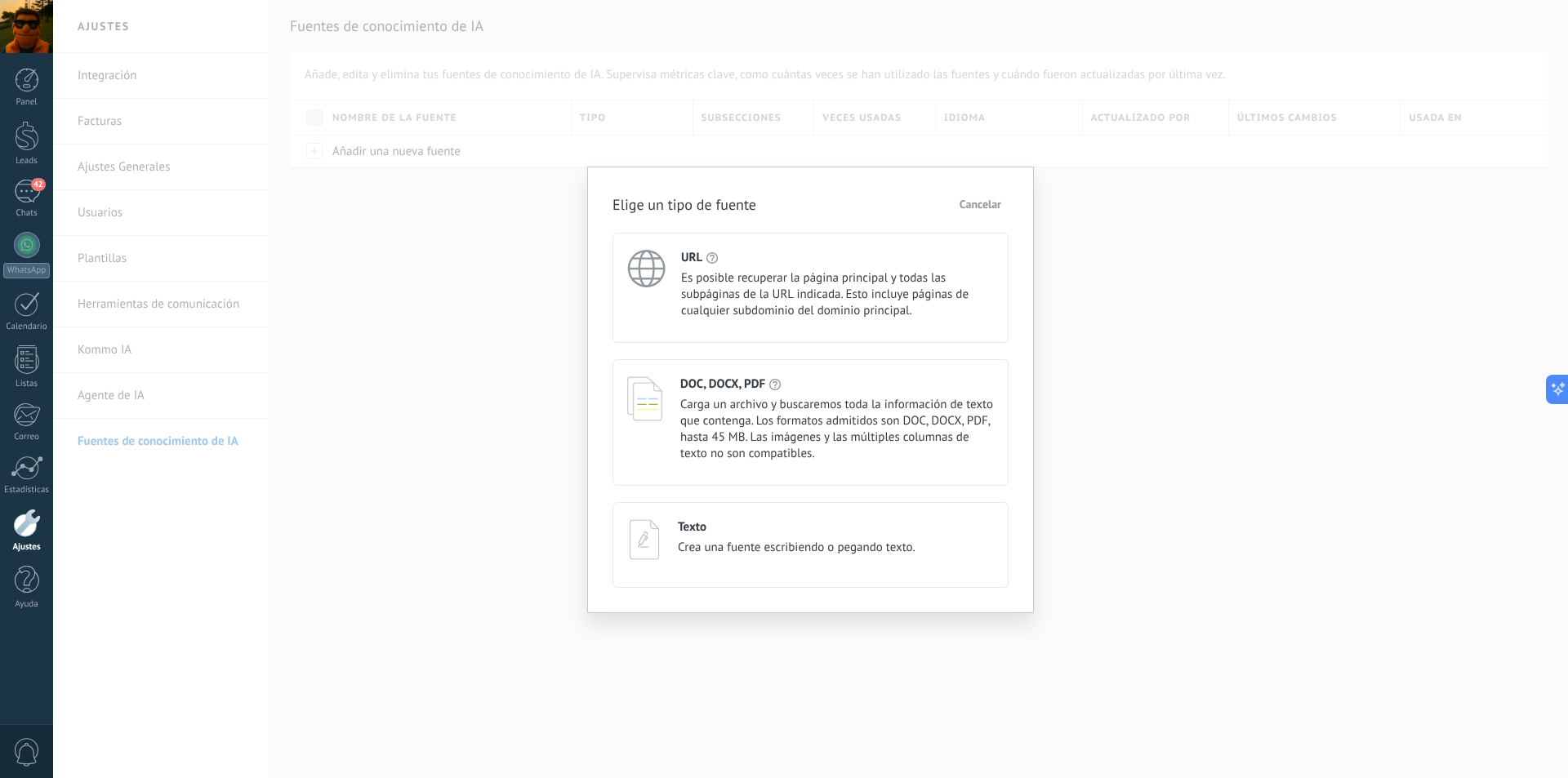
click at [964, 205] on span "Cancelar" at bounding box center [980, 204] width 42 height 11
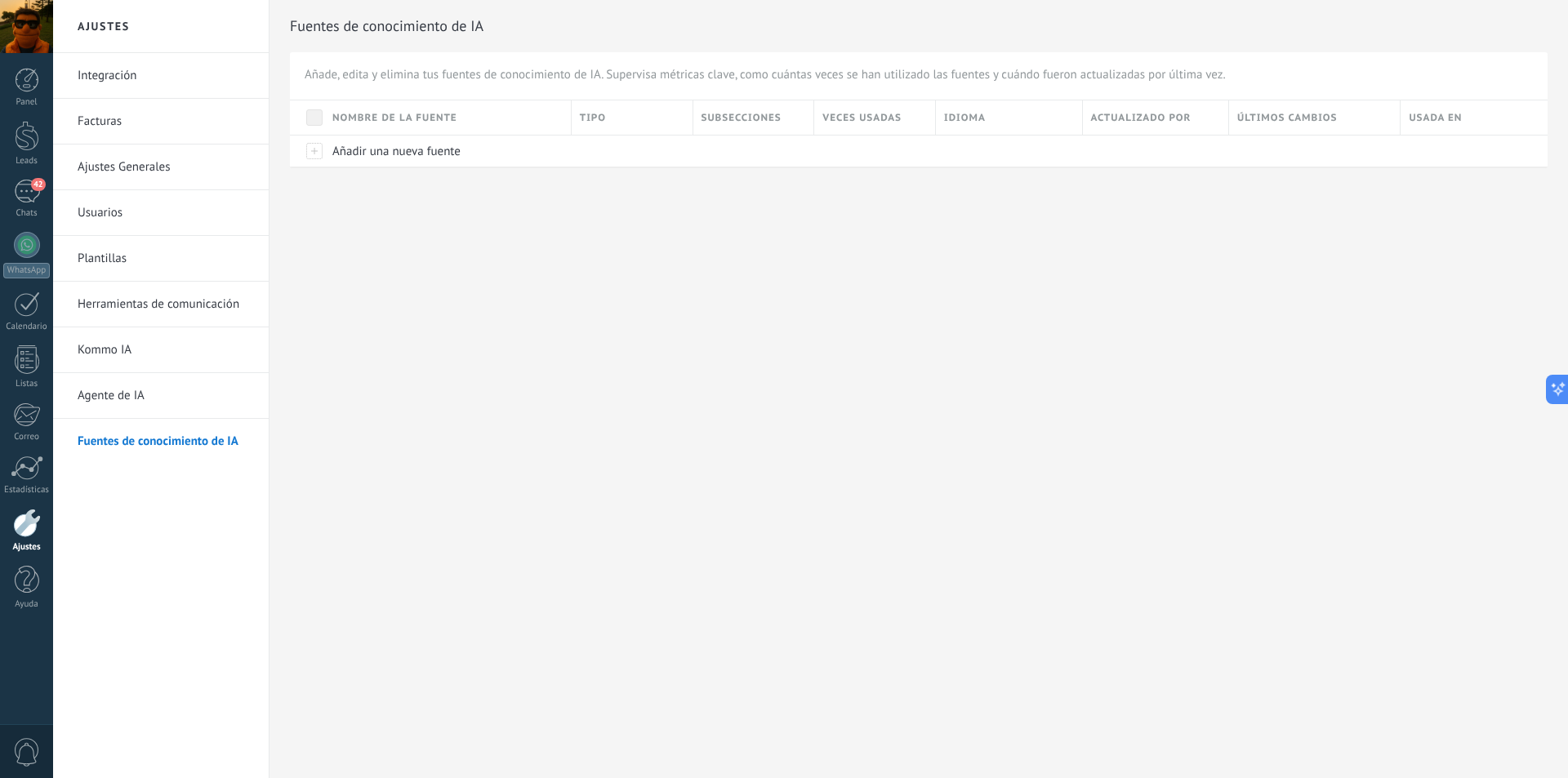
click at [121, 392] on link "Agente de IA" at bounding box center [165, 396] width 175 height 46
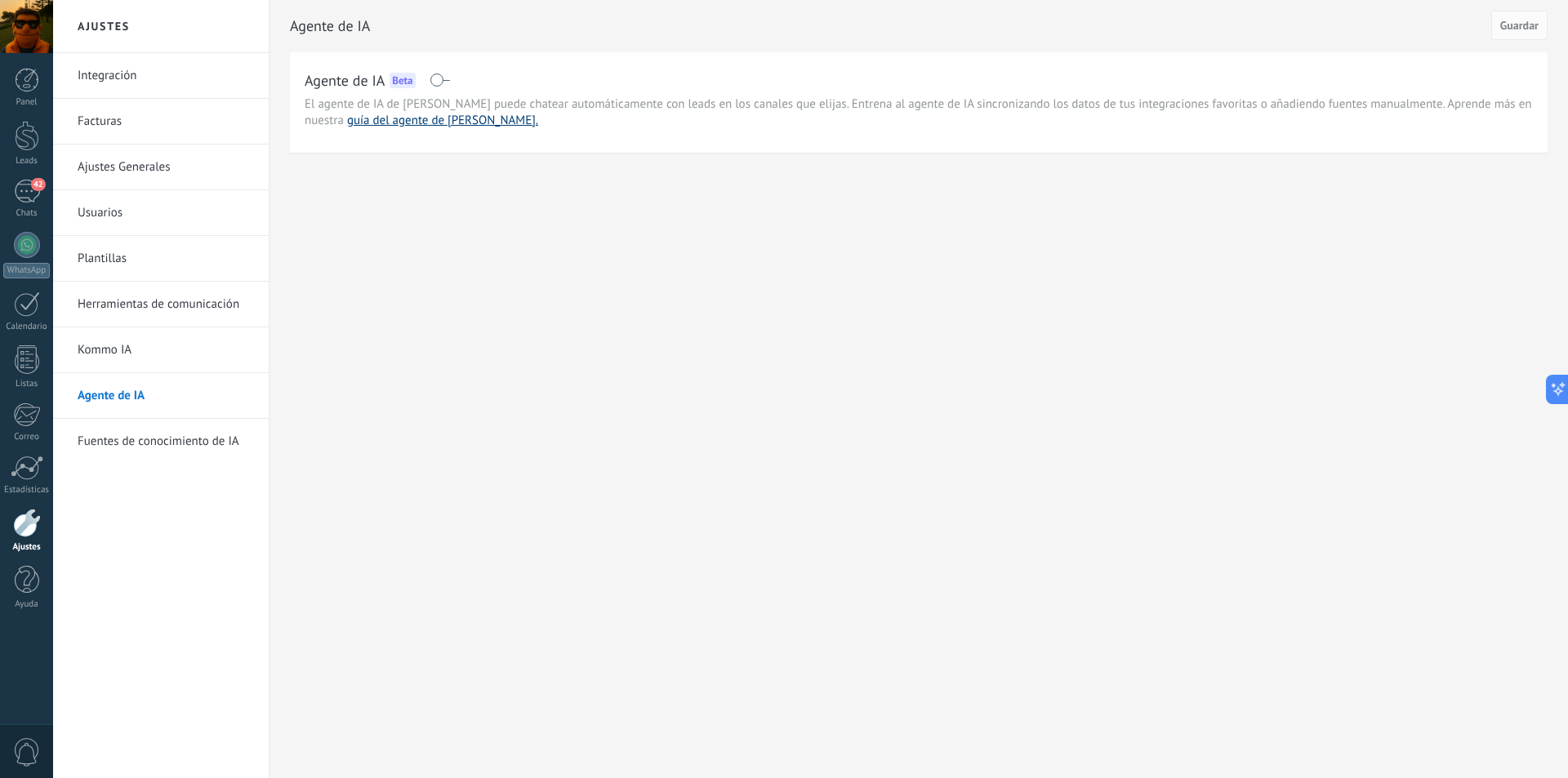
click at [411, 121] on link "guía del agente de IA." at bounding box center [443, 120] width 191 height 16
